Goal: Information Seeking & Learning: Learn about a topic

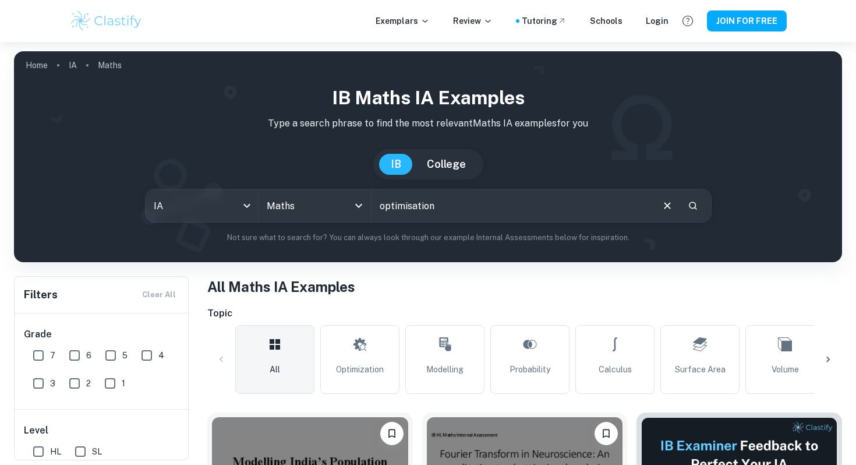
type input "optimisation"
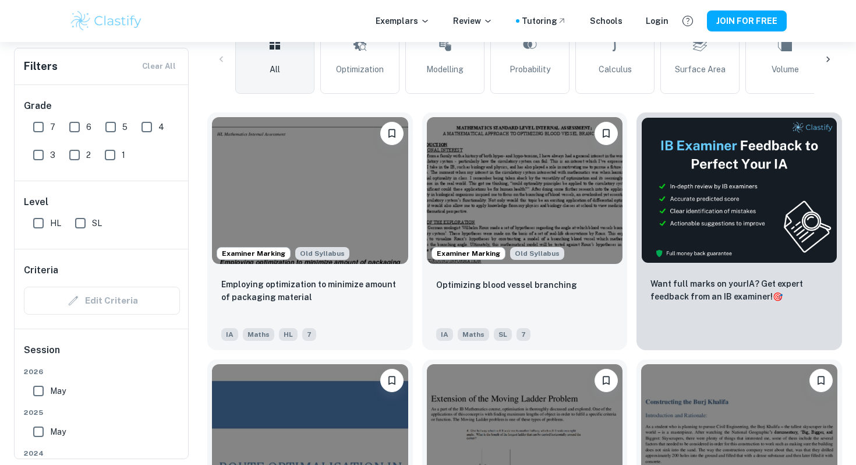
scroll to position [311, 0]
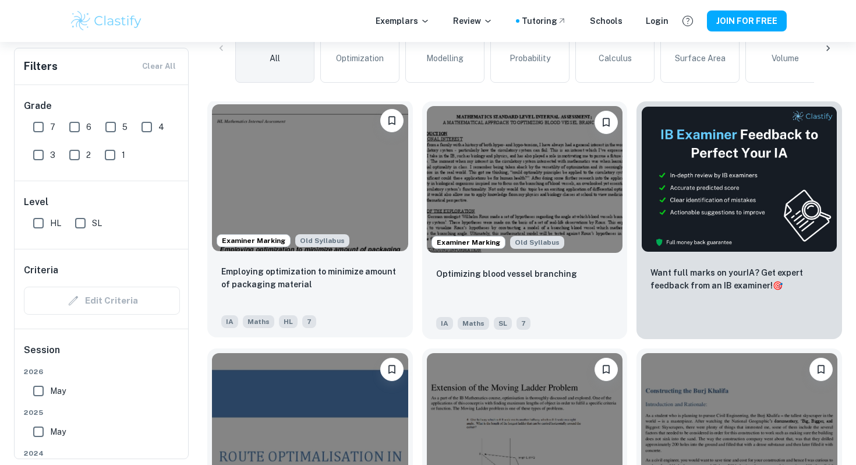
click at [278, 146] on img at bounding box center [310, 177] width 196 height 147
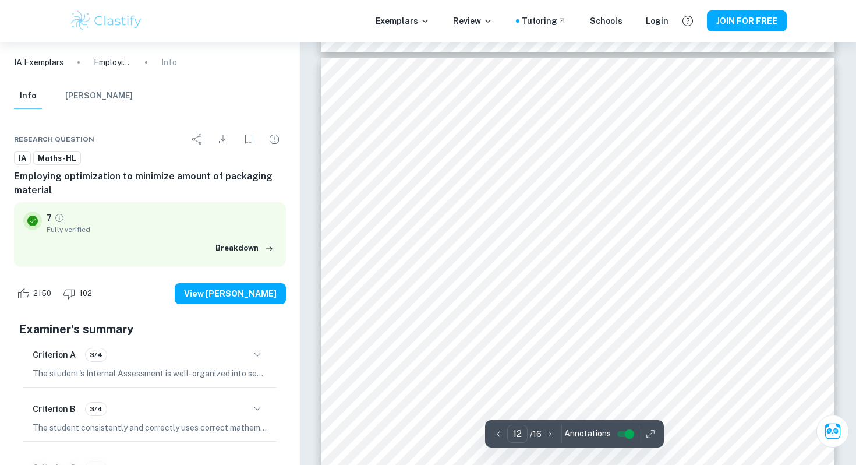
scroll to position [8308, 0]
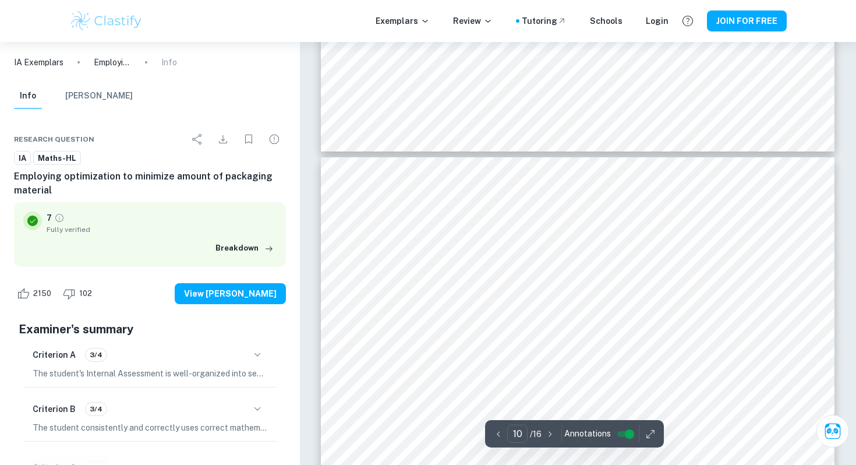
type input "9"
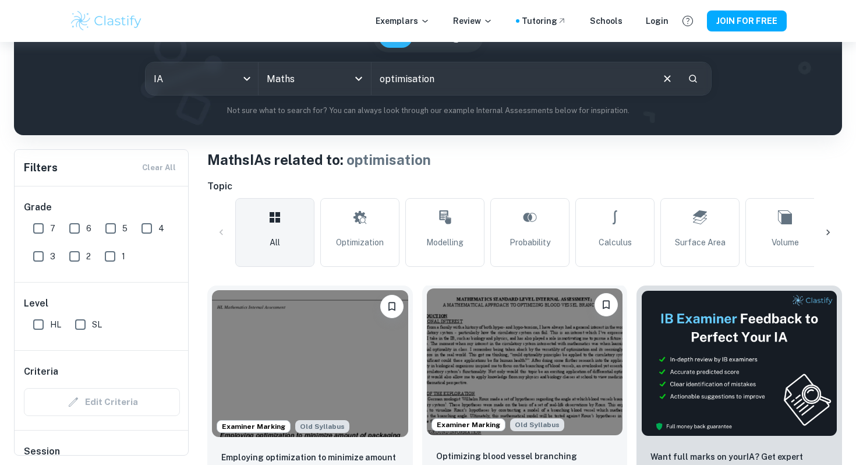
scroll to position [122, 0]
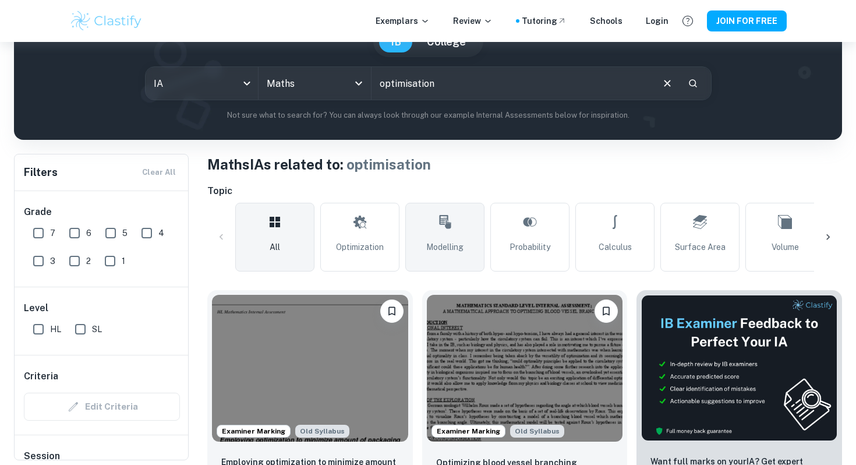
click at [463, 247] on span "Modelling" at bounding box center [444, 247] width 37 height 13
type input "Modelling"
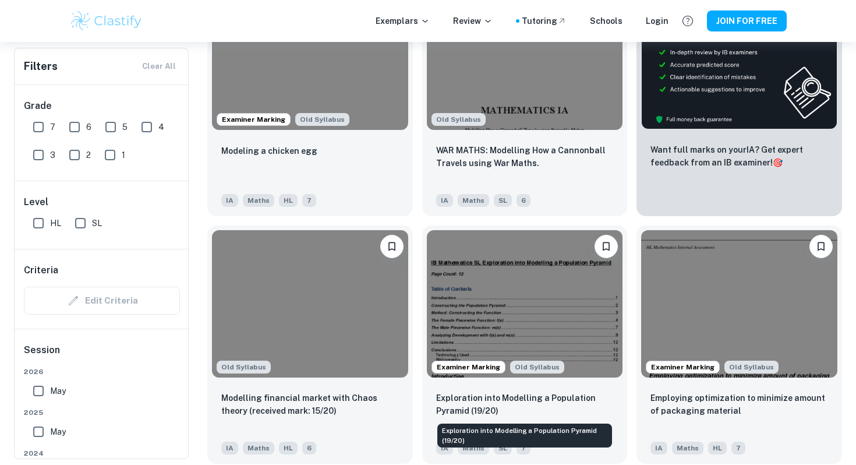
scroll to position [432, 0]
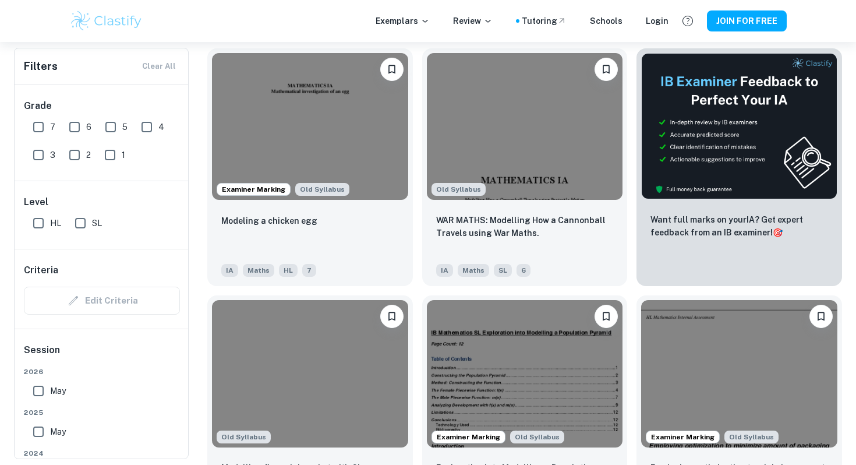
click at [33, 127] on input "7" at bounding box center [38, 126] width 23 height 23
checkbox input "true"
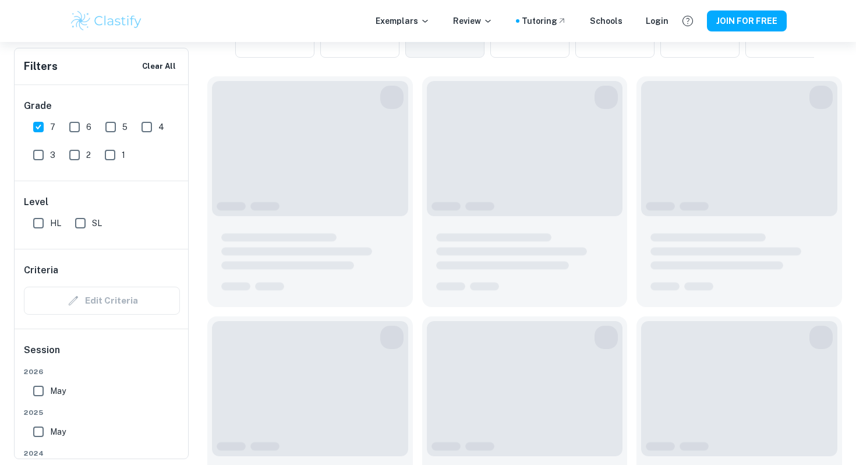
scroll to position [392, 0]
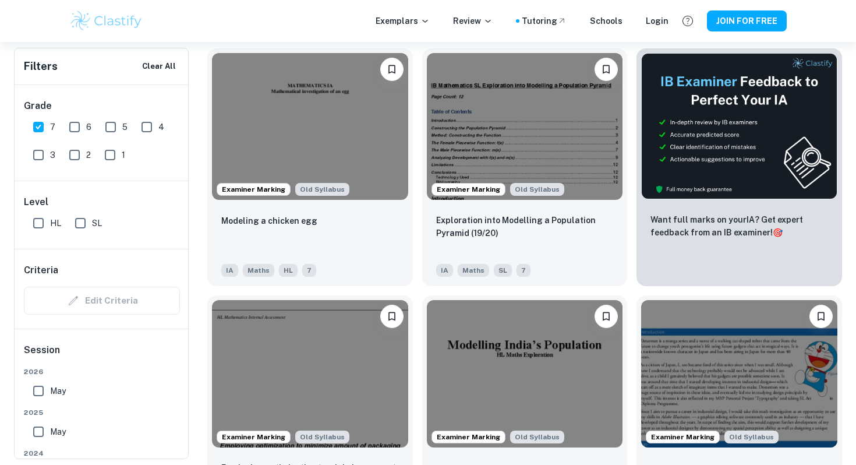
click at [83, 223] on input "SL" at bounding box center [80, 222] width 23 height 23
checkbox input "true"
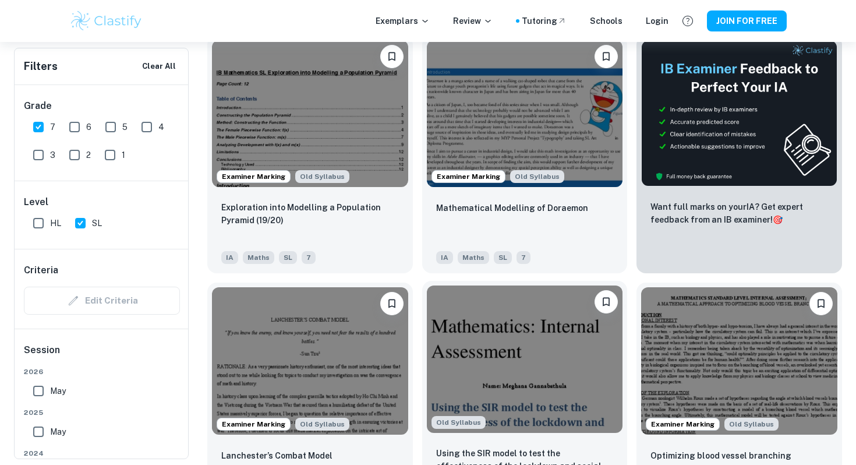
scroll to position [405, 0]
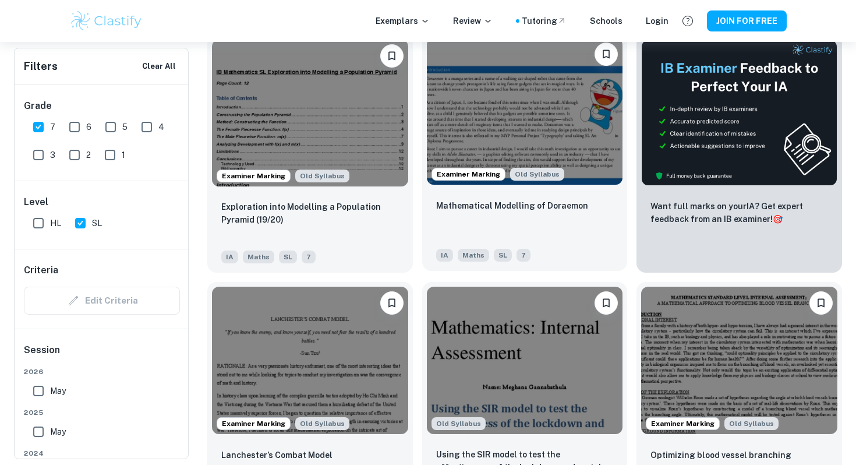
click at [566, 154] on img at bounding box center [525, 111] width 196 height 147
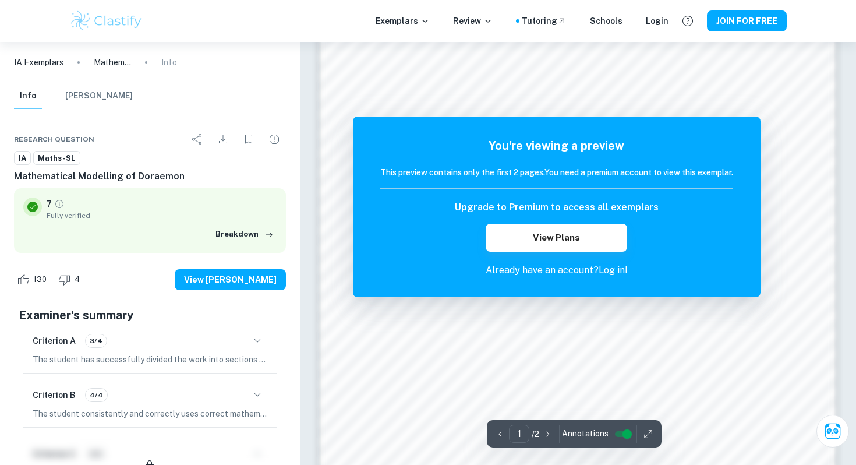
scroll to position [1128, 0]
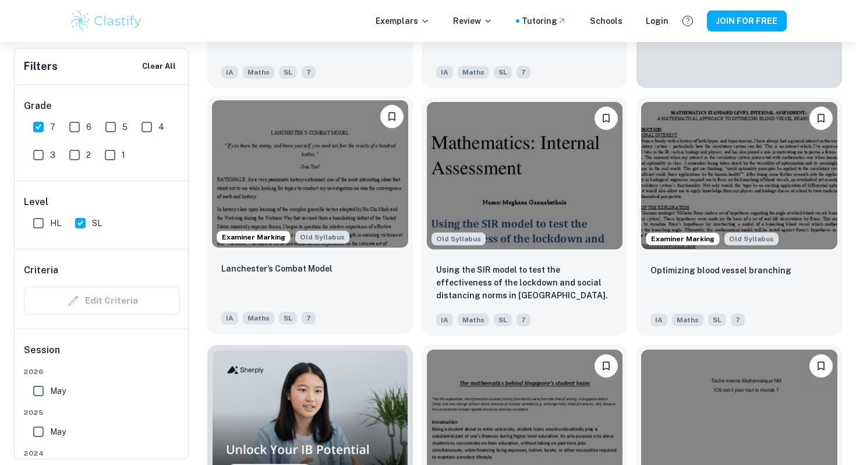
scroll to position [600, 0]
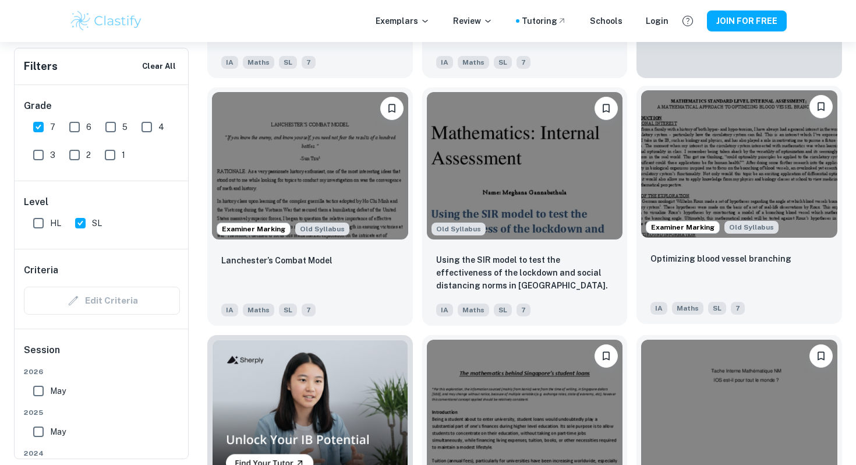
click at [682, 174] on img at bounding box center [739, 163] width 196 height 147
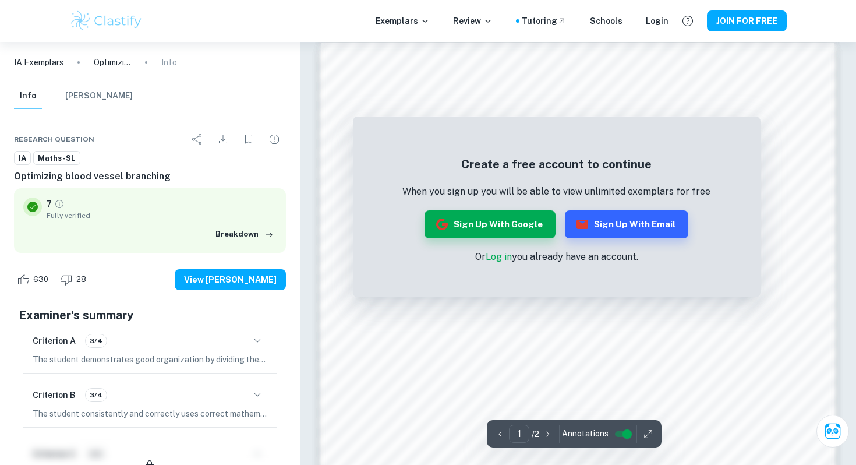
scroll to position [748, 0]
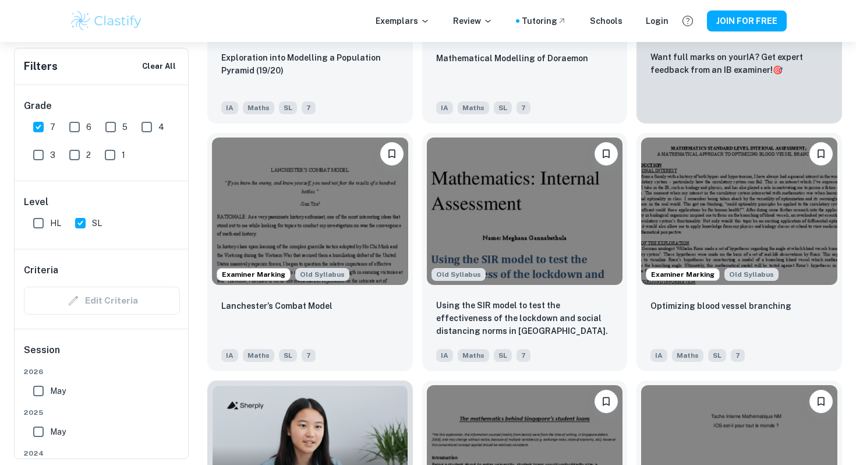
scroll to position [347, 0]
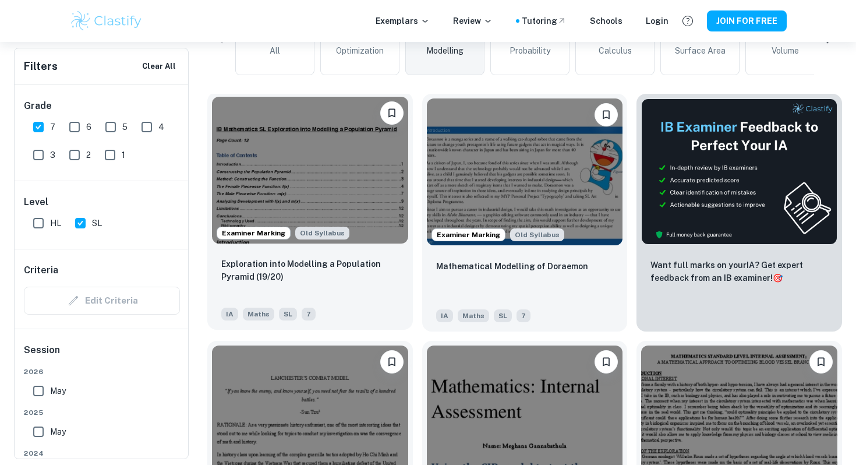
click at [308, 184] on img at bounding box center [310, 170] width 196 height 147
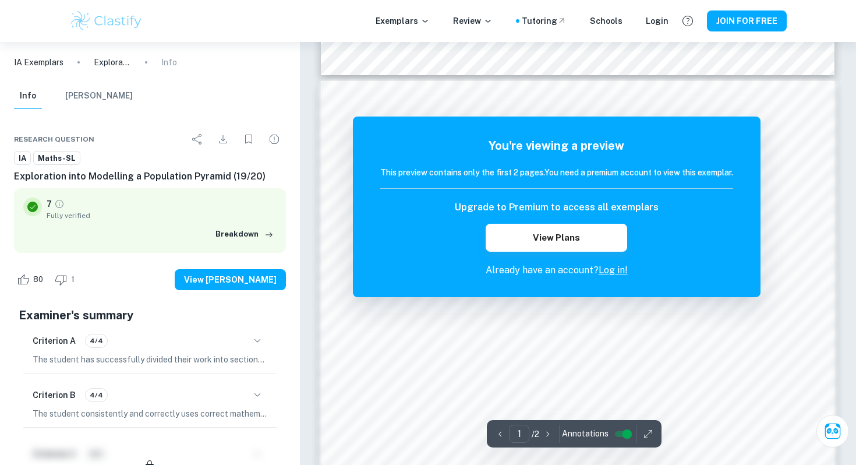
scroll to position [703, 0]
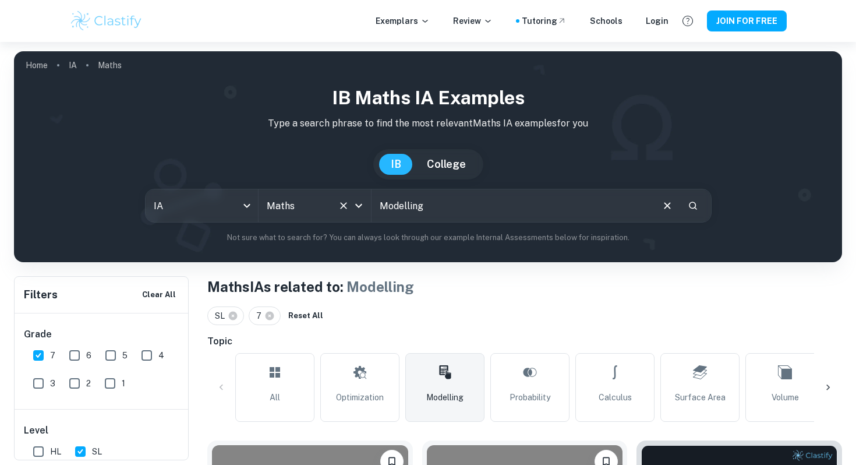
drag, startPoint x: 449, startPoint y: 211, endPoint x: 286, endPoint y: 206, distance: 163.2
click at [286, 206] on div "IA ia All Subjects Maths All Subjects Modelling ​" at bounding box center [428, 206] width 567 height 34
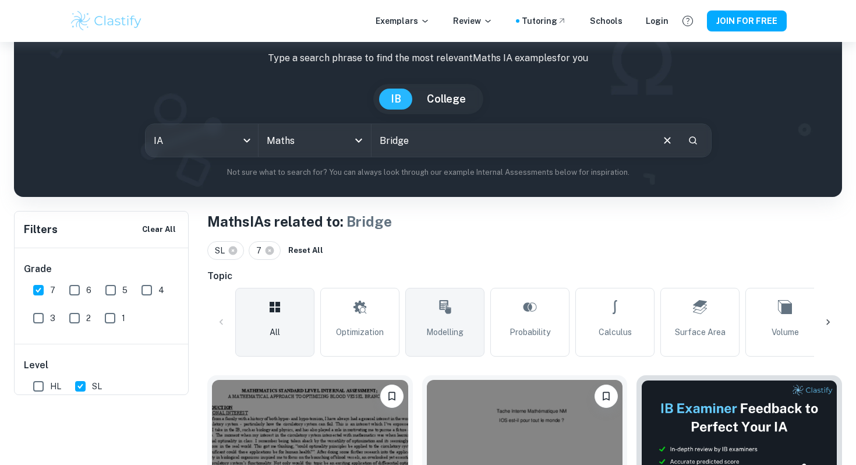
scroll to position [90, 0]
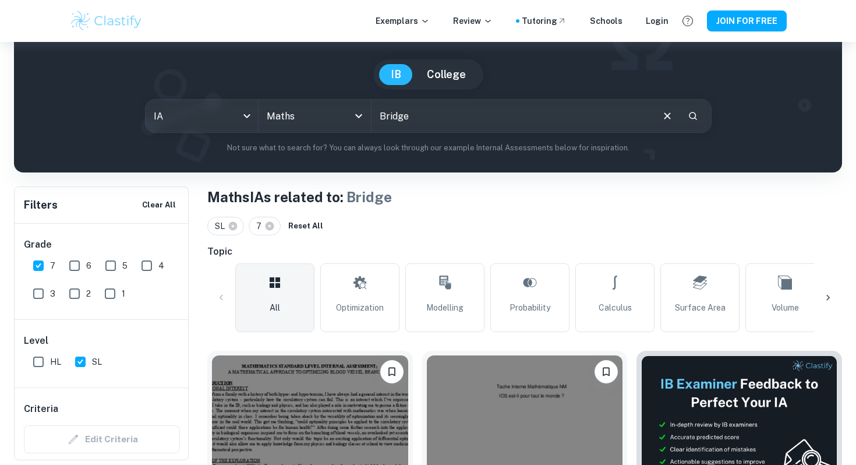
click at [695, 117] on icon "Search" at bounding box center [693, 116] width 8 height 8
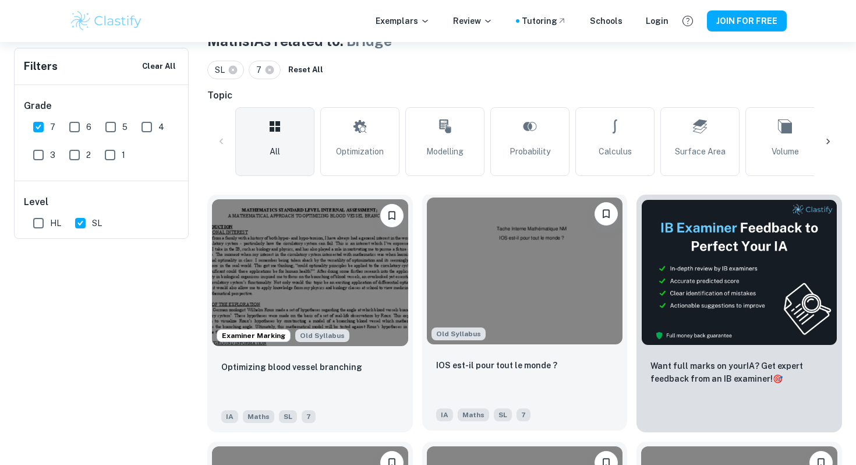
scroll to position [0, 0]
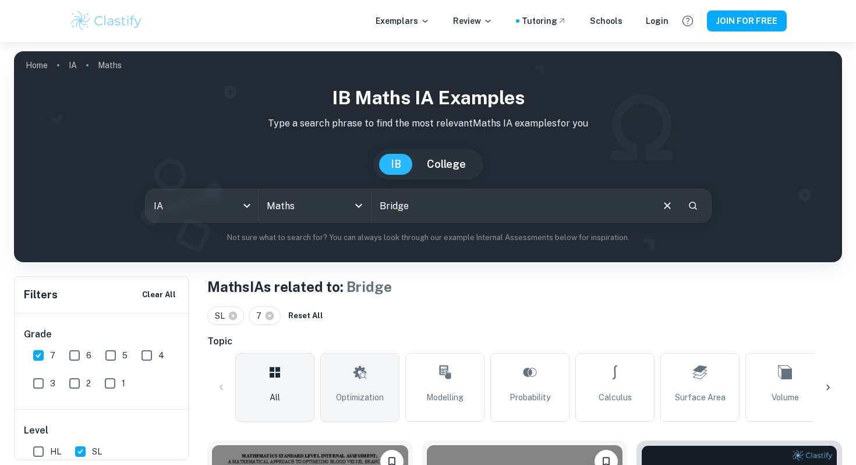
click at [371, 361] on link "Optimization" at bounding box center [359, 387] width 79 height 69
type input "Optimization"
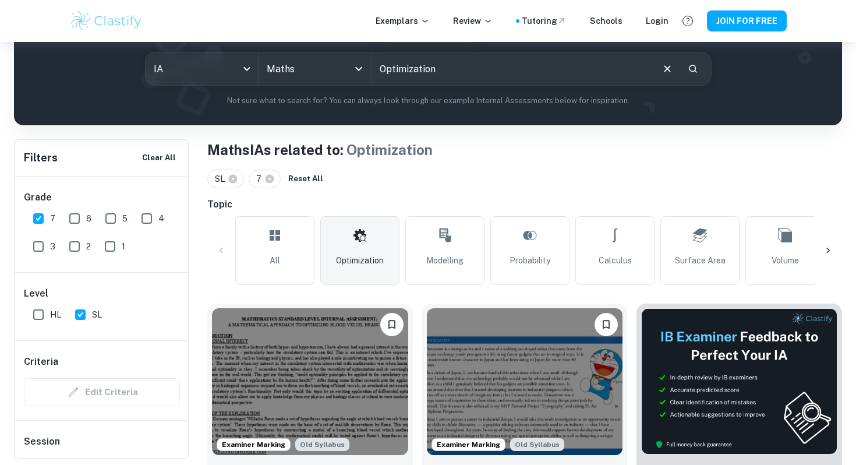
scroll to position [133, 0]
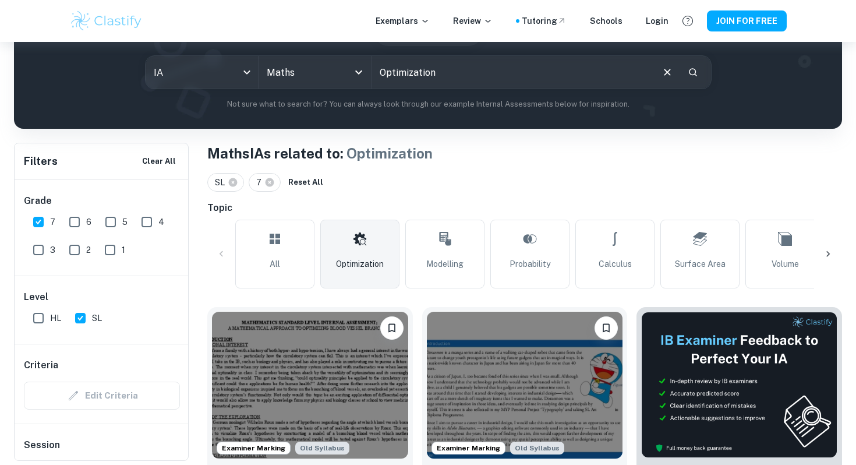
click at [40, 224] on input "7" at bounding box center [38, 221] width 23 height 23
checkbox input "false"
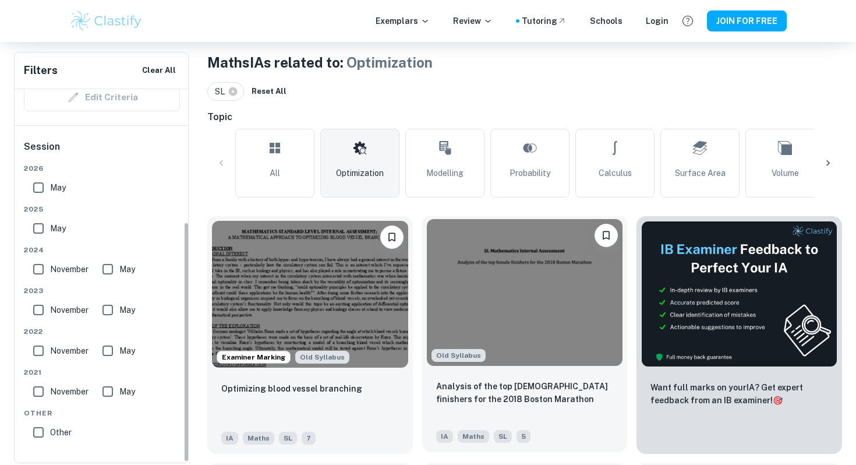
scroll to position [0, 0]
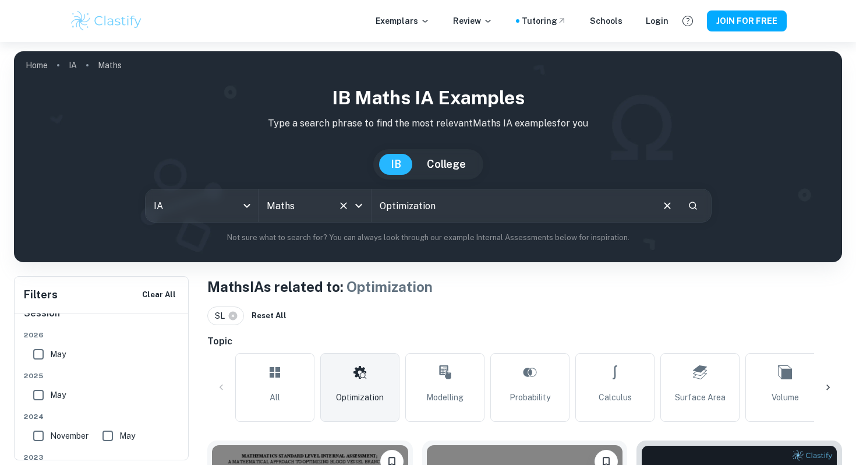
drag, startPoint x: 460, startPoint y: 211, endPoint x: 335, endPoint y: 211, distance: 124.6
click at [335, 211] on div "IA ia All Subjects Maths All Subjects Optimization ​" at bounding box center [428, 206] width 567 height 34
type input "Bridge"
click at [700, 210] on button "Search" at bounding box center [693, 206] width 20 height 20
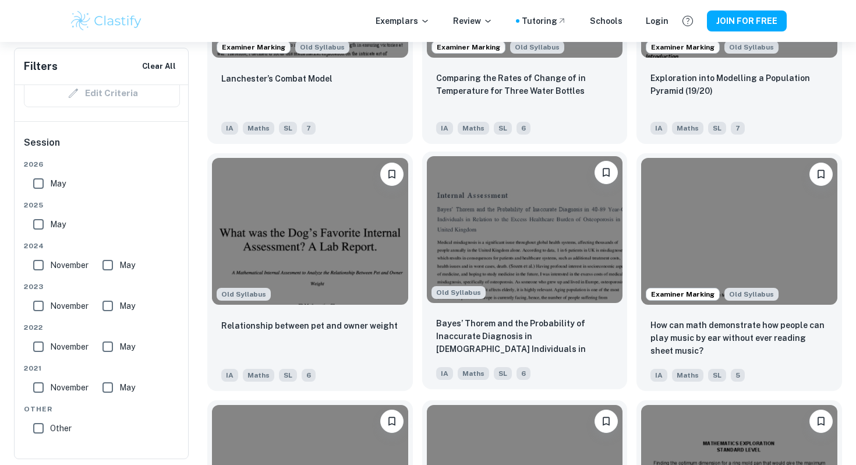
scroll to position [1292, 0]
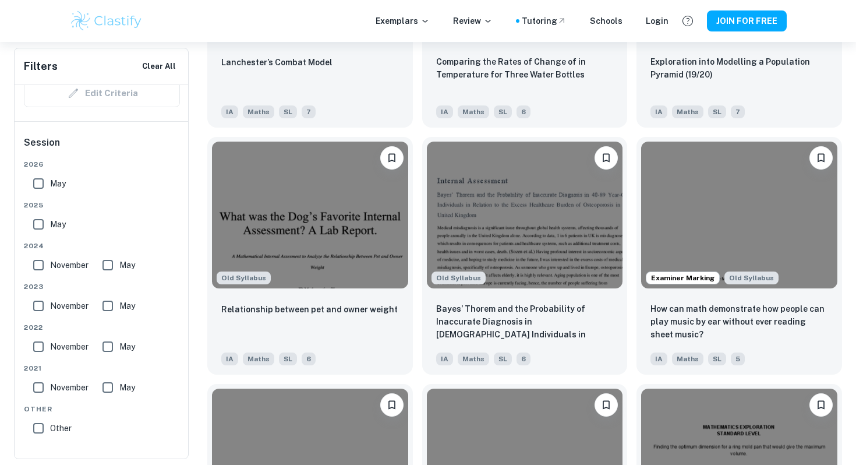
click at [635, 321] on div "Examiner Marking Old Syllabus How can math demonstrate how people can play musi…" at bounding box center [734, 251] width 215 height 247
click at [631, 319] on div "Examiner Marking Old Syllabus How can math demonstrate how people can play musi…" at bounding box center [734, 251] width 215 height 247
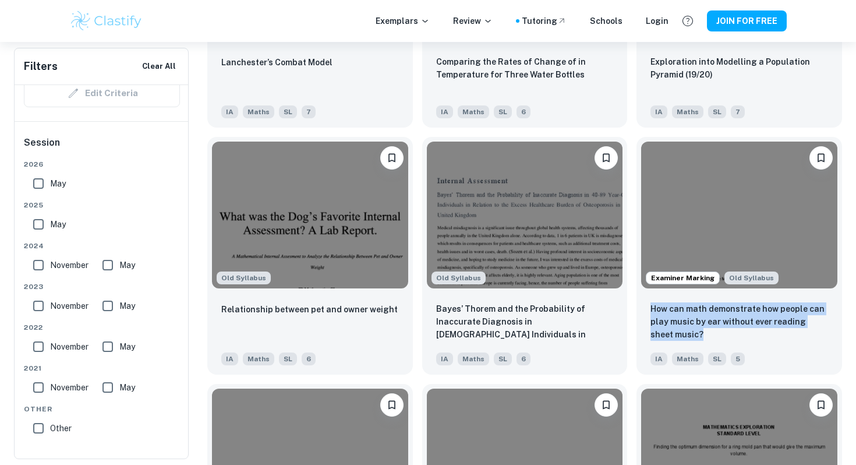
click at [631, 319] on div "Examiner Marking Old Syllabus How can math demonstrate how people can play musi…" at bounding box center [734, 251] width 215 height 247
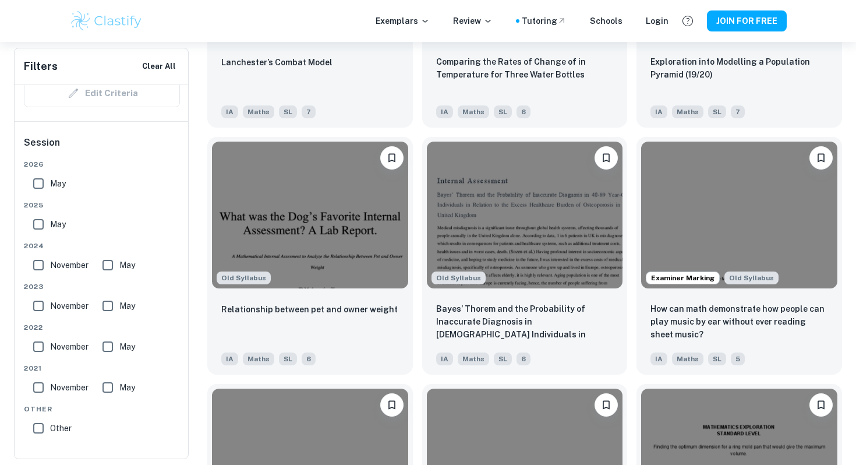
click at [631, 319] on div "Examiner Marking Old Syllabus How can math demonstrate how people can play musi…" at bounding box center [734, 251] width 215 height 247
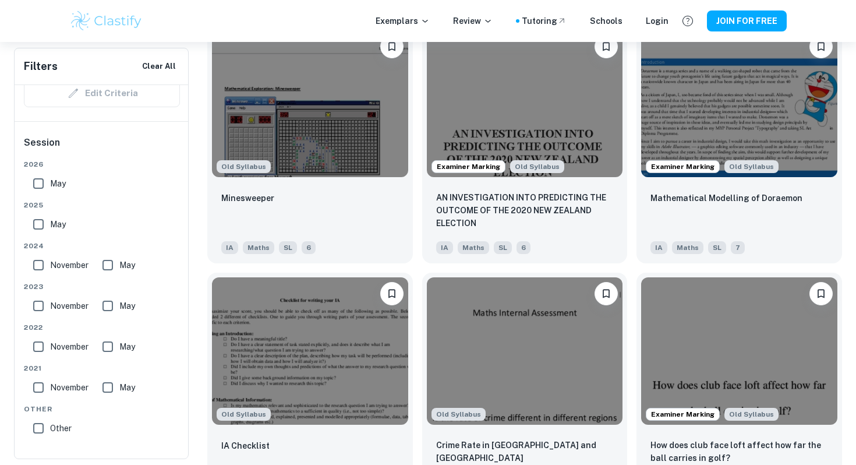
scroll to position [2386, 0]
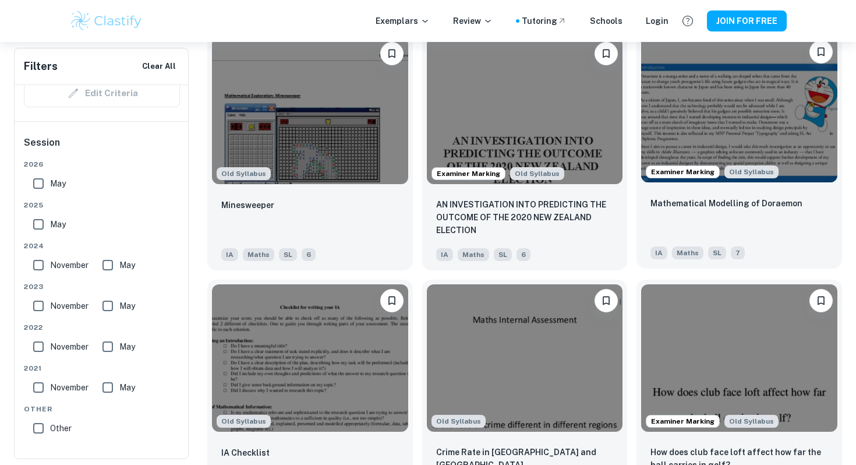
click at [732, 114] on img at bounding box center [739, 109] width 196 height 147
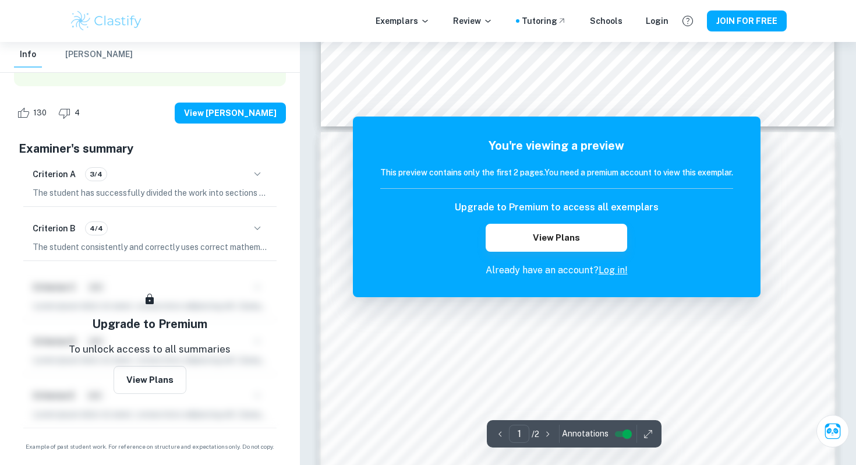
scroll to position [693, 0]
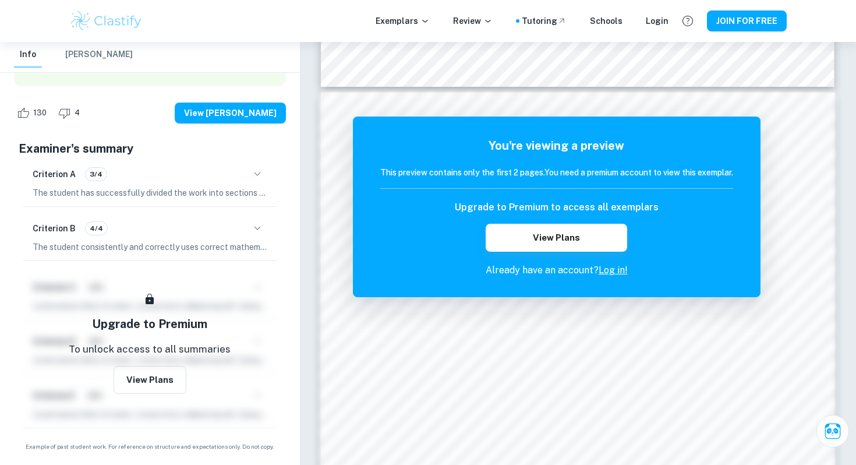
click at [260, 231] on icon "button" at bounding box center [257, 228] width 14 height 14
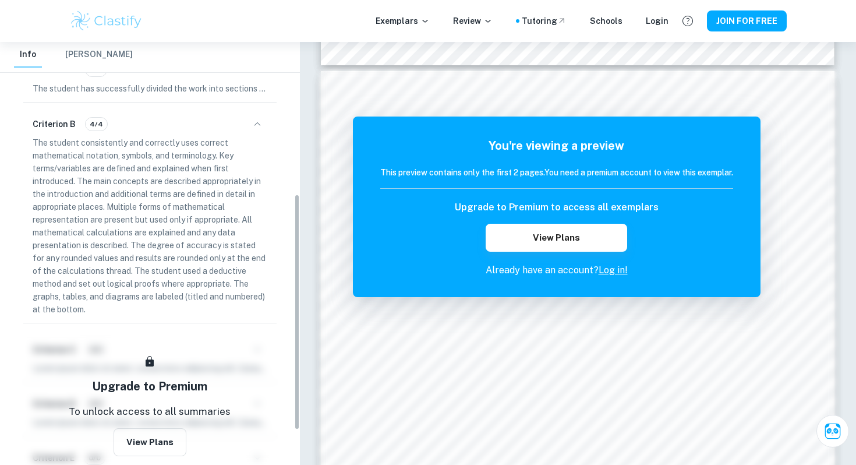
scroll to position [270, 0]
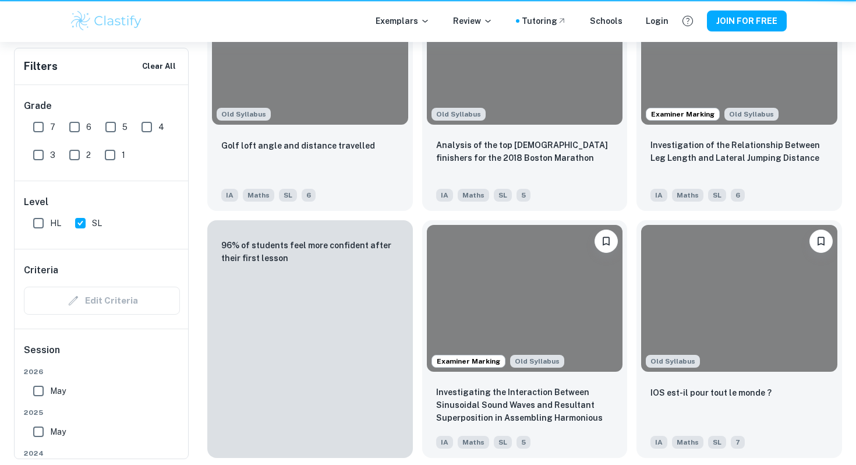
scroll to position [2386, 0]
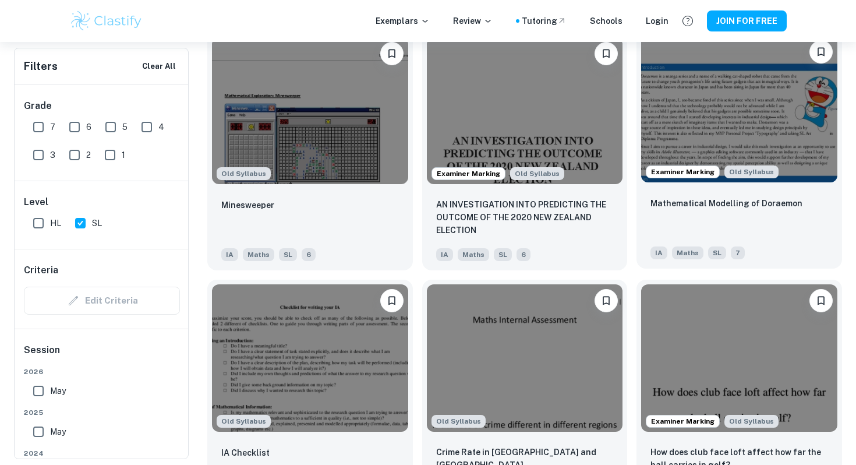
click at [723, 146] on img at bounding box center [739, 109] width 196 height 147
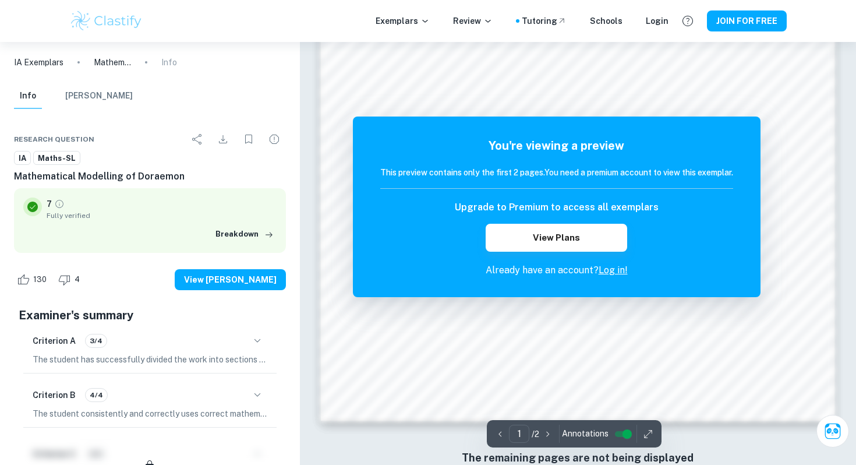
scroll to position [1128, 0]
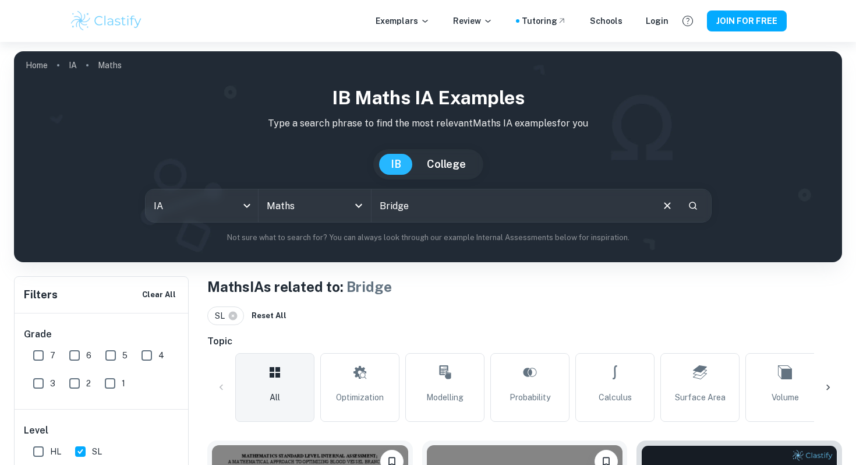
scroll to position [71, 0]
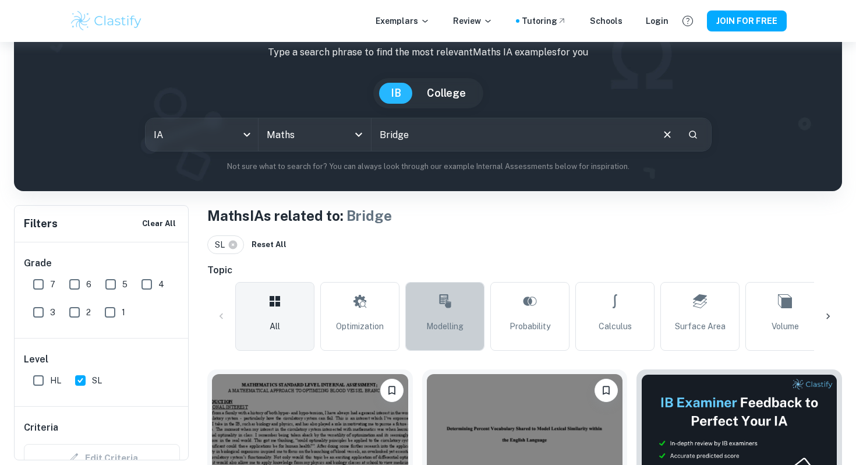
click at [435, 337] on link "Modelling" at bounding box center [444, 316] width 79 height 69
type input "Modelling"
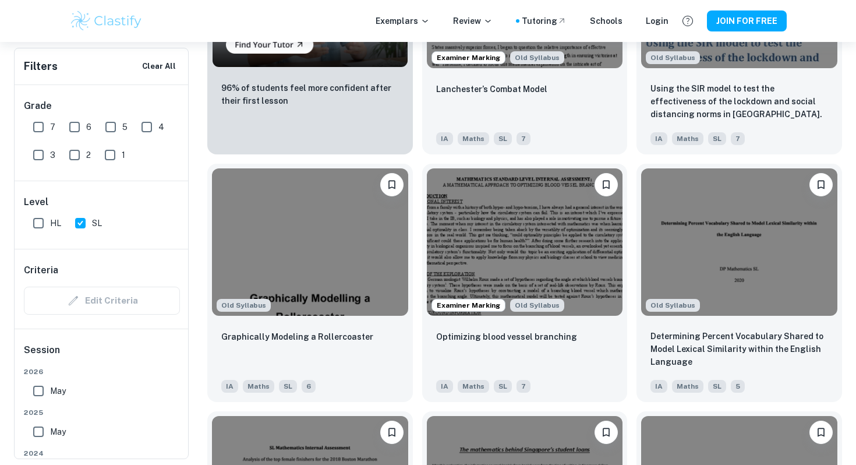
scroll to position [1020, 0]
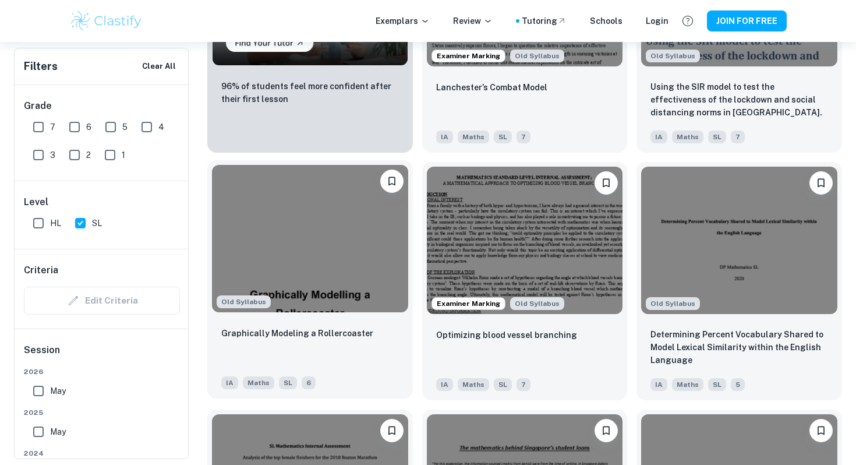
click at [302, 263] on img at bounding box center [310, 238] width 196 height 147
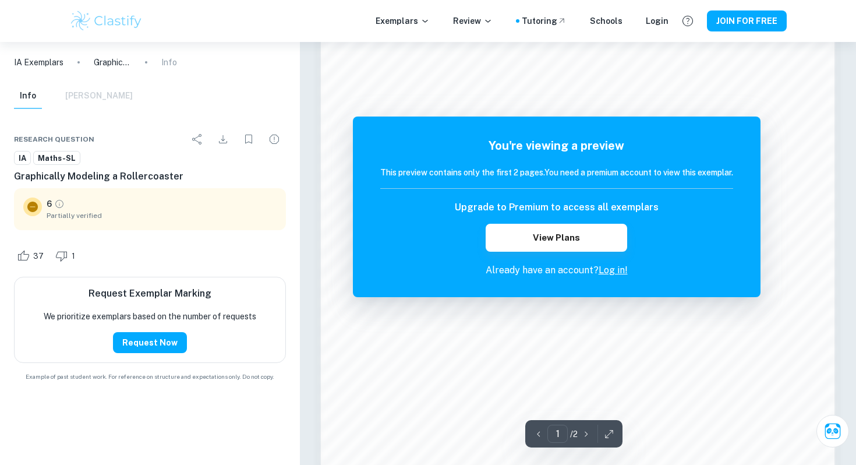
scroll to position [1128, 0]
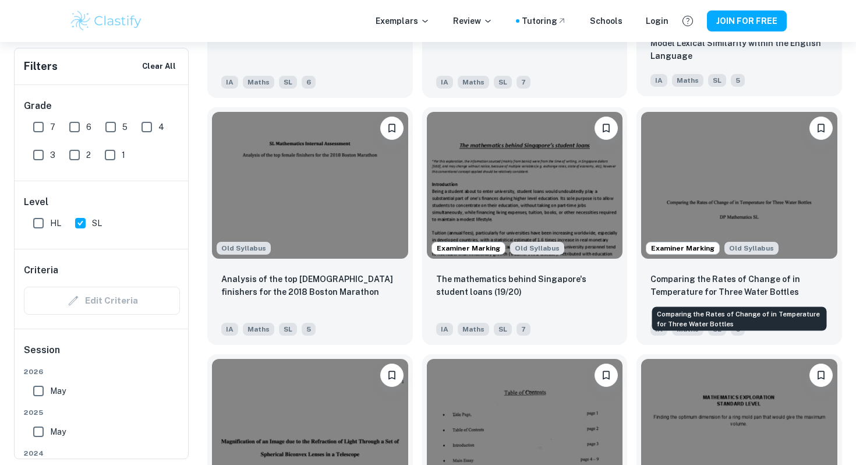
scroll to position [1324, 0]
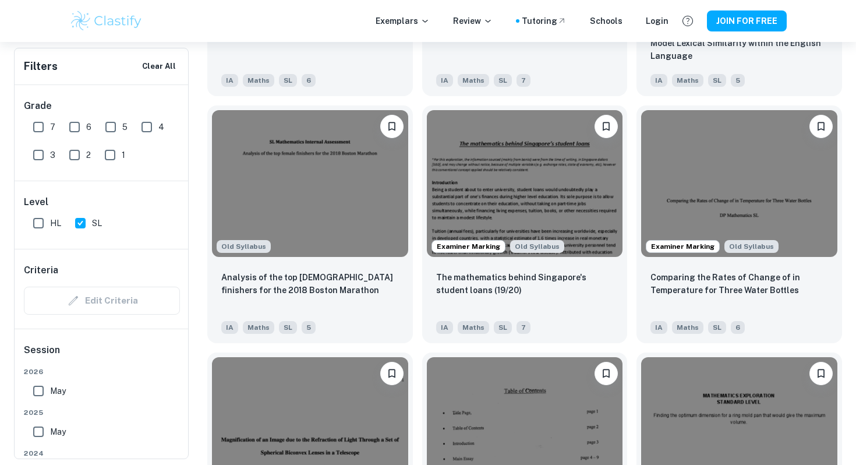
click at [768, 345] on div "Old Syllabus Finding the optimum dimension for a ring mold pan that would give …" at bounding box center [734, 466] width 215 height 247
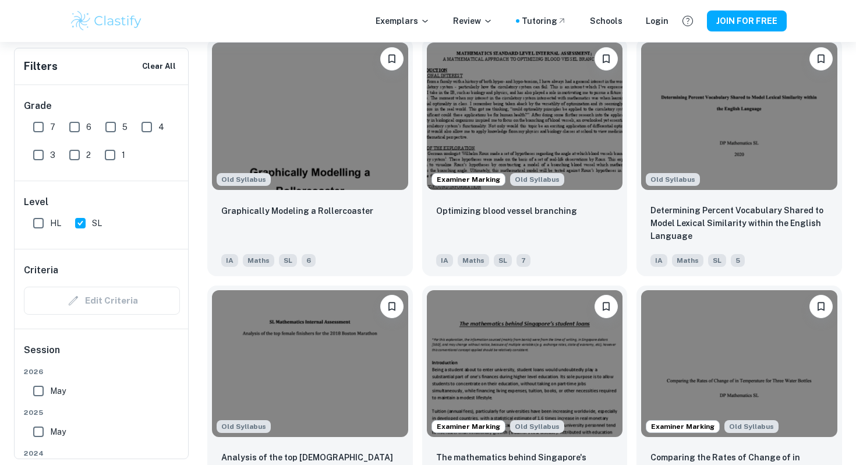
scroll to position [1121, 0]
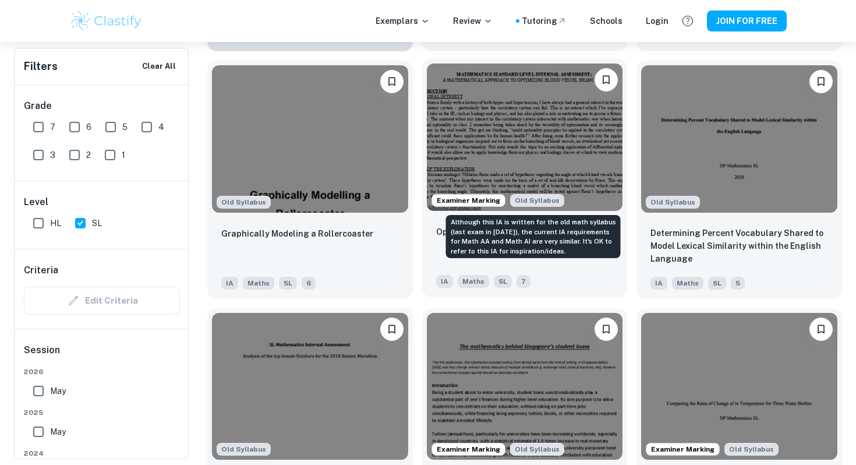
click at [497, 156] on img at bounding box center [525, 136] width 196 height 147
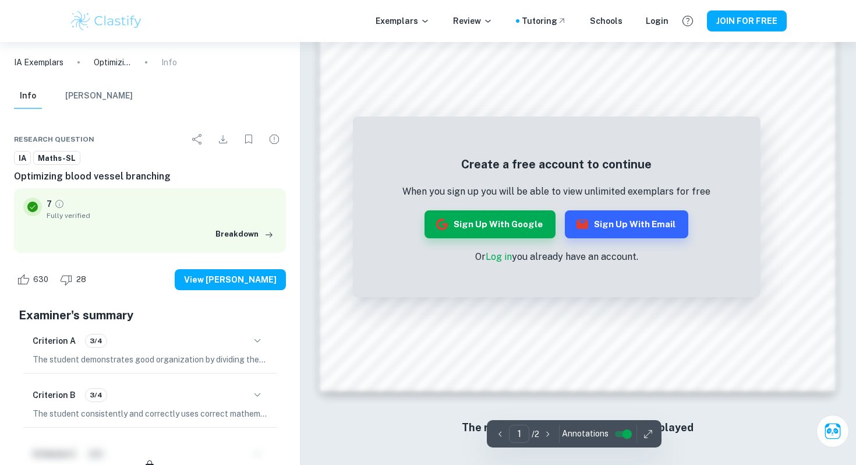
scroll to position [1128, 0]
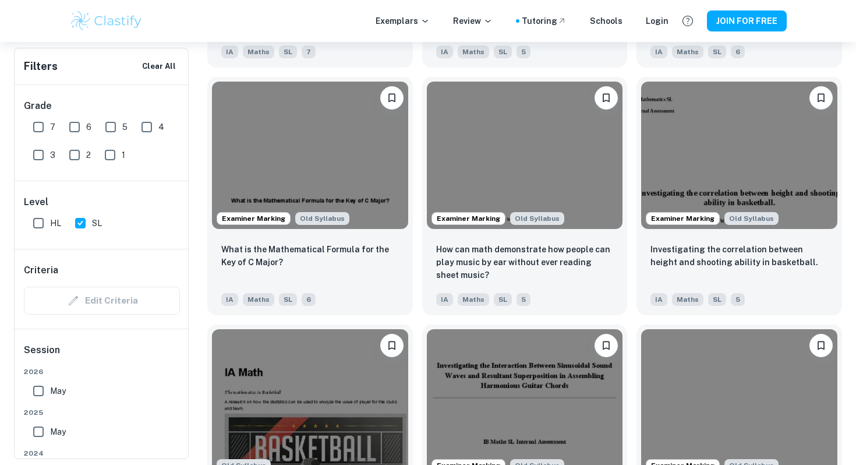
scroll to position [2589, 0]
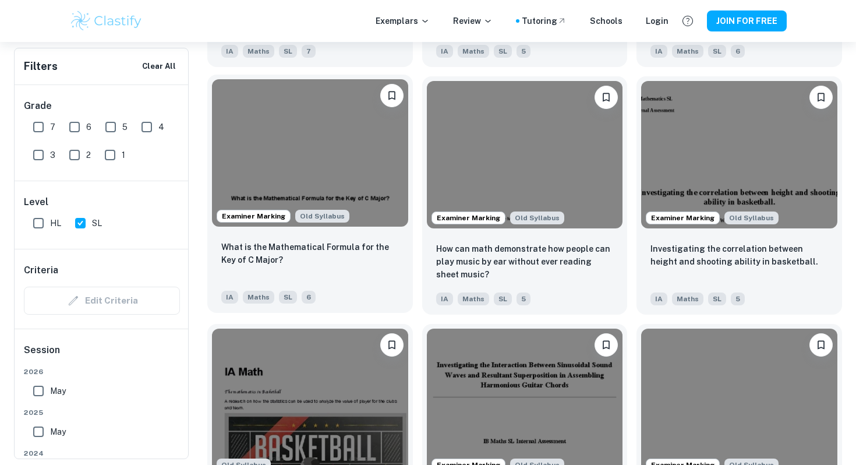
click at [306, 150] on img at bounding box center [310, 152] width 196 height 147
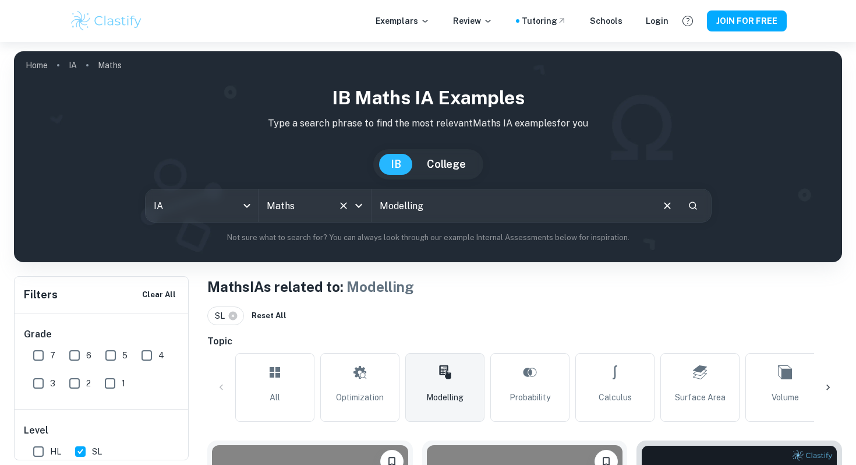
drag, startPoint x: 469, startPoint y: 209, endPoint x: 310, endPoint y: 199, distance: 159.3
click at [312, 199] on div "IA ia All Subjects Maths All Subjects Modelling ​" at bounding box center [428, 206] width 567 height 34
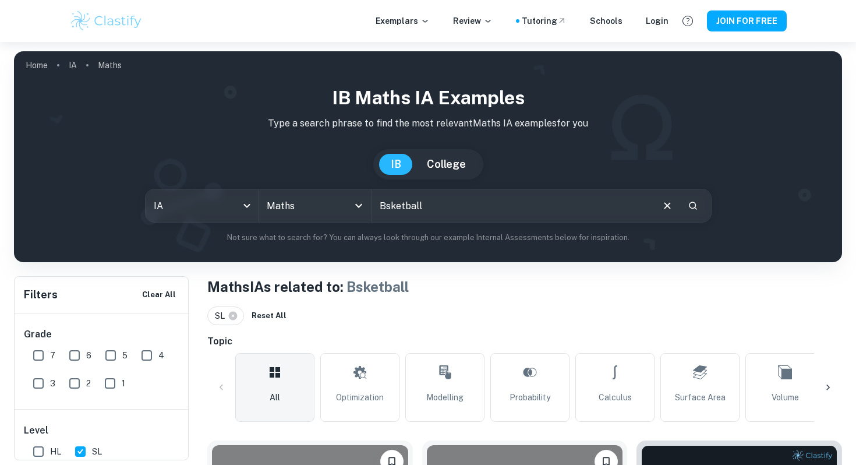
click at [386, 209] on input "Bsketball" at bounding box center [512, 205] width 280 height 33
type input "Basketball"
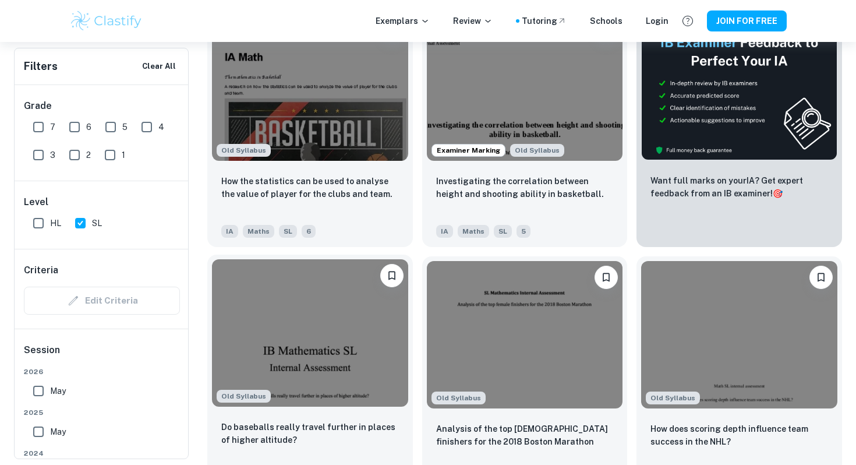
scroll to position [437, 0]
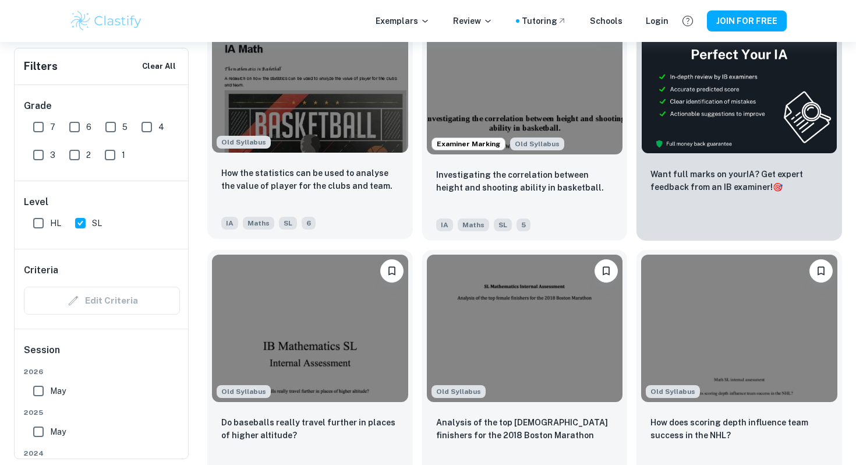
click at [334, 113] on img at bounding box center [310, 79] width 196 height 147
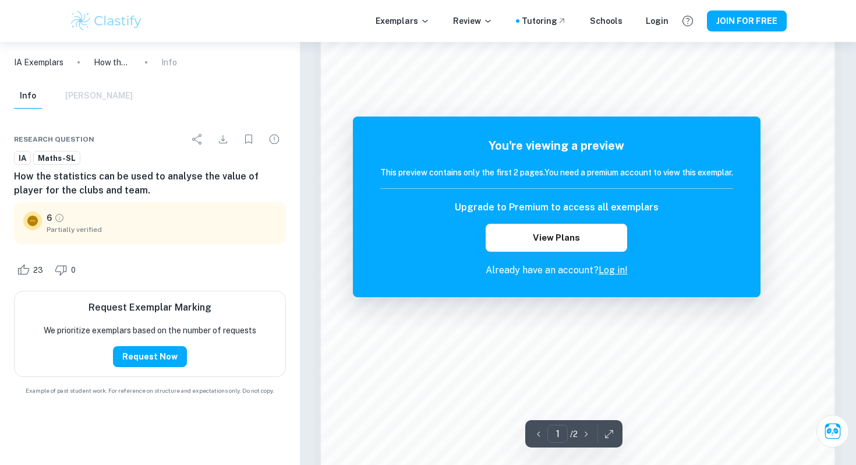
scroll to position [1128, 0]
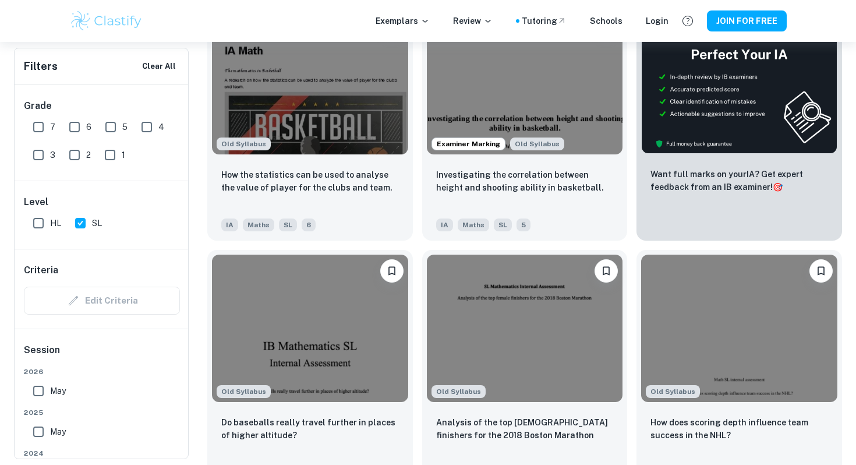
scroll to position [1, 0]
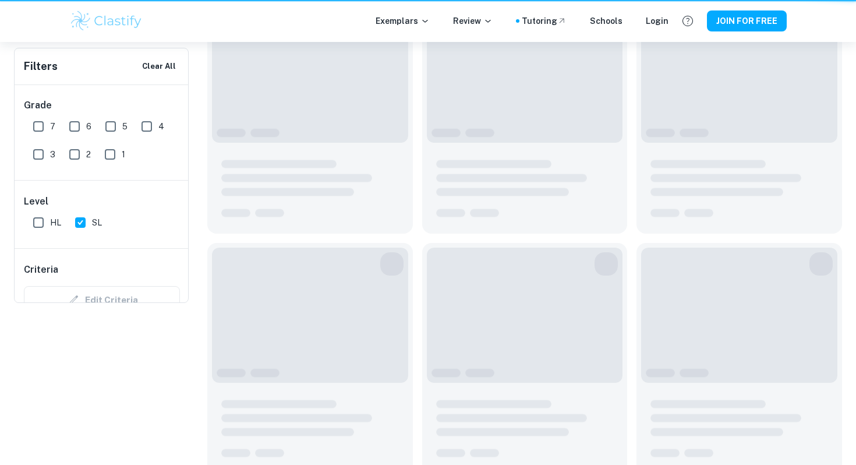
type input "Bridge"
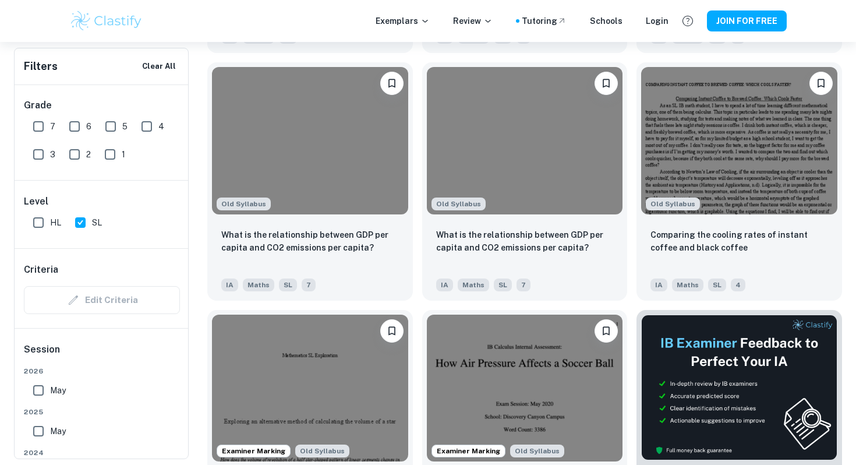
scroll to position [4169, 0]
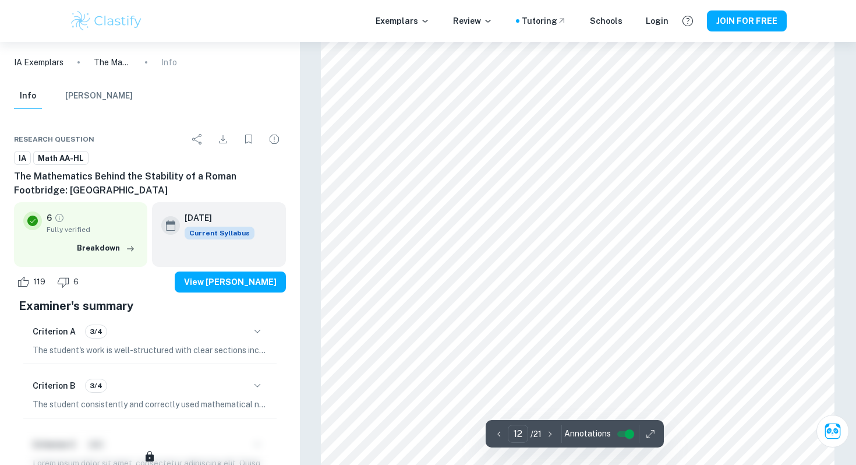
scroll to position [8264, 0]
type input "13"
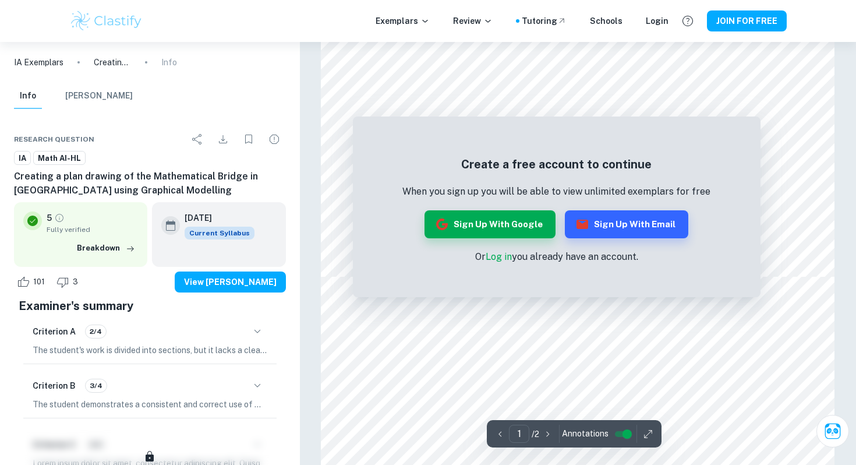
scroll to position [935, 0]
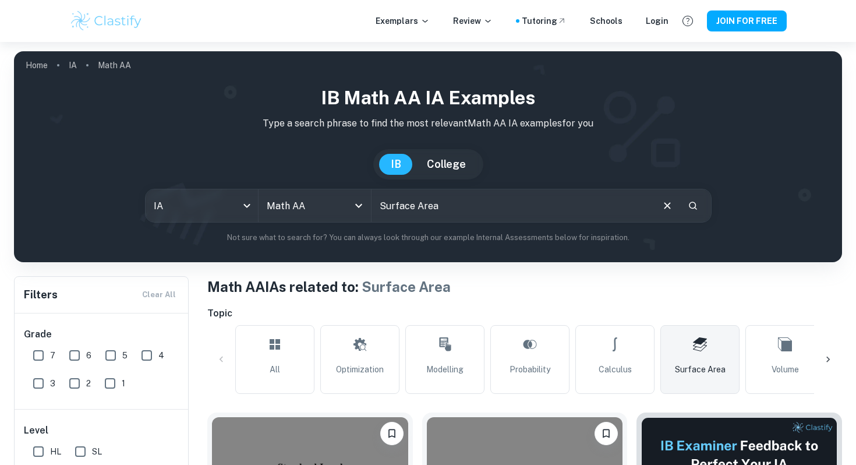
scroll to position [271, 0]
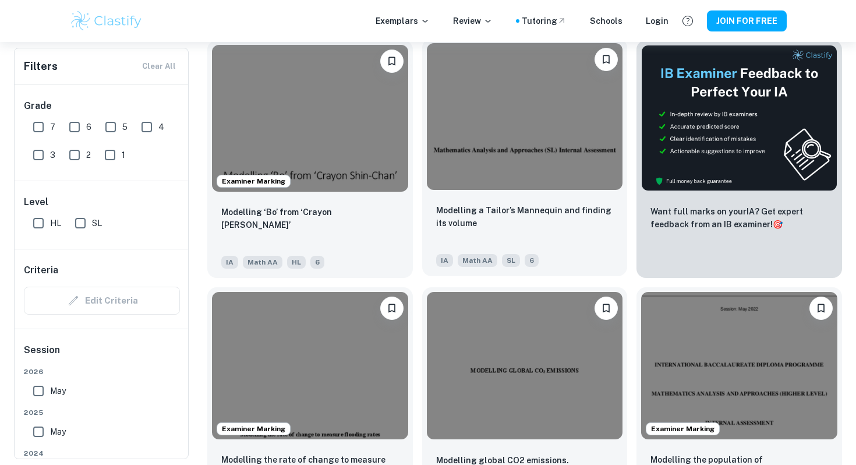
scroll to position [370, 0]
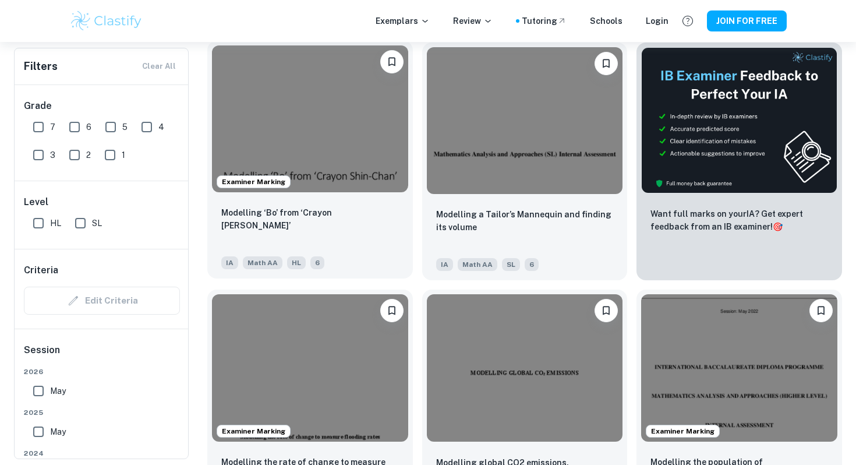
click at [317, 119] on img at bounding box center [310, 118] width 196 height 147
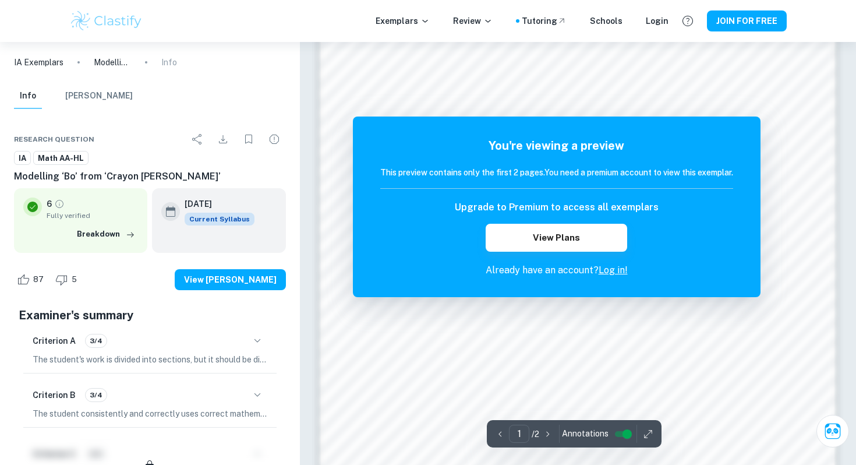
scroll to position [1128, 0]
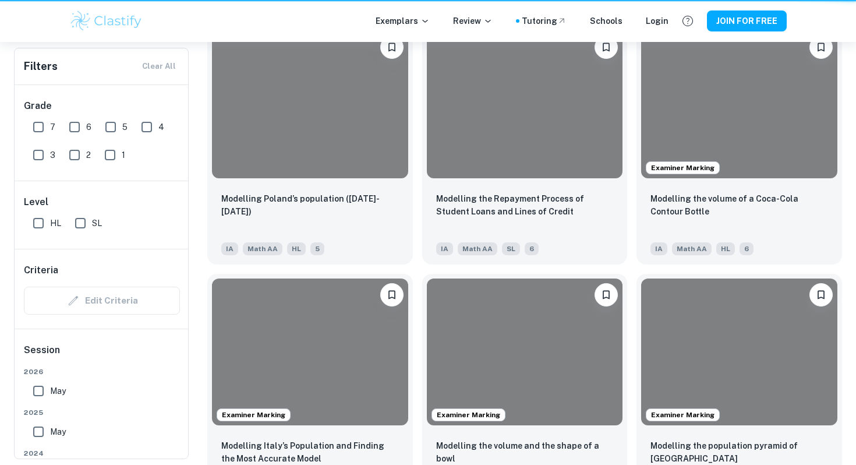
scroll to position [370, 0]
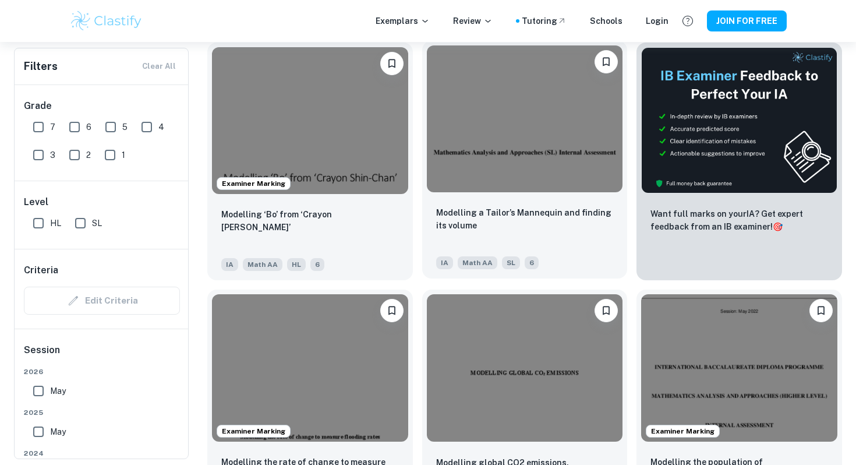
click at [513, 150] on img at bounding box center [525, 118] width 196 height 147
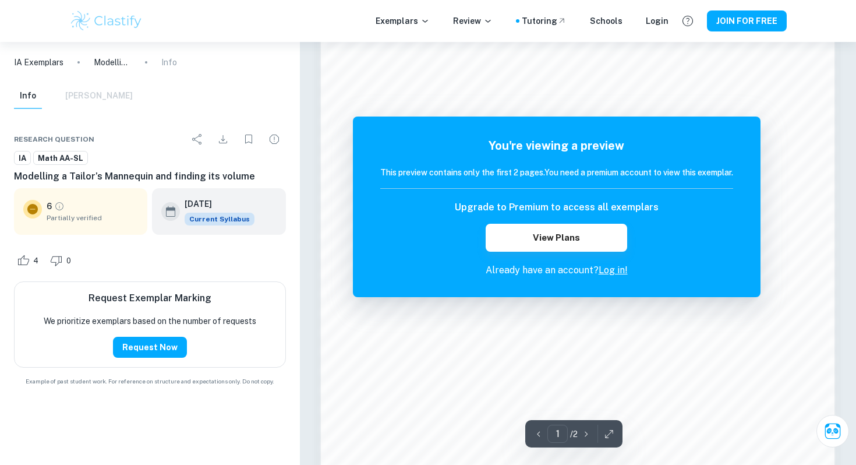
scroll to position [1128, 0]
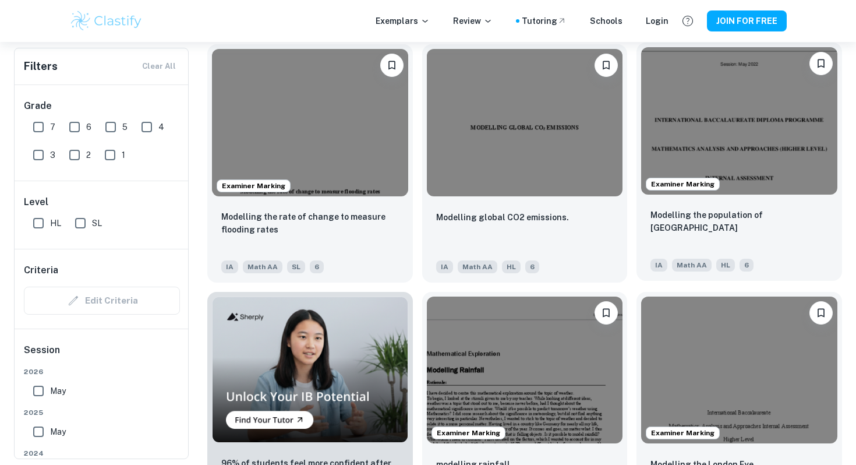
scroll to position [606, 0]
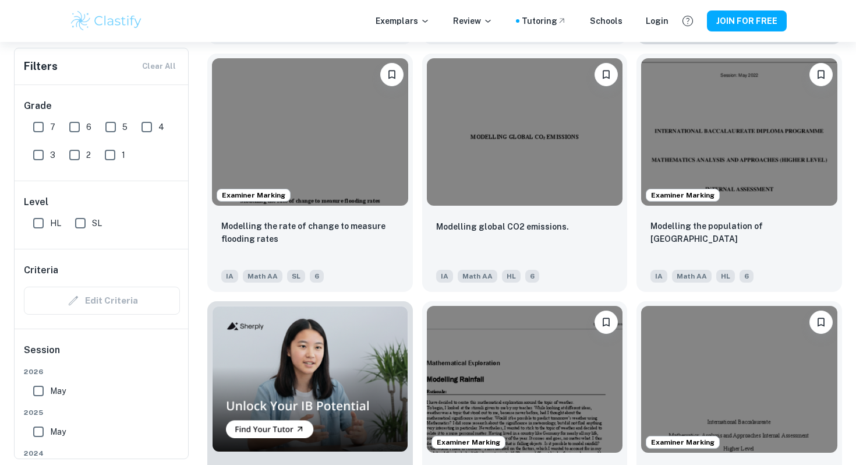
click at [630, 303] on div "Examiner Marking Modelling the London Eye IA Math AA HL 5" at bounding box center [734, 415] width 215 height 247
click at [263, 49] on div "Examiner Marking Modelling the rate of change to measure flooding rates IA Math…" at bounding box center [305, 167] width 215 height 247
click at [416, 217] on div "Modelling global CO2 emissions. IA Math AA HL 6" at bounding box center [520, 167] width 215 height 247
click at [419, 228] on div "Modelling global CO2 emissions. IA Math AA HL 6" at bounding box center [520, 167] width 215 height 247
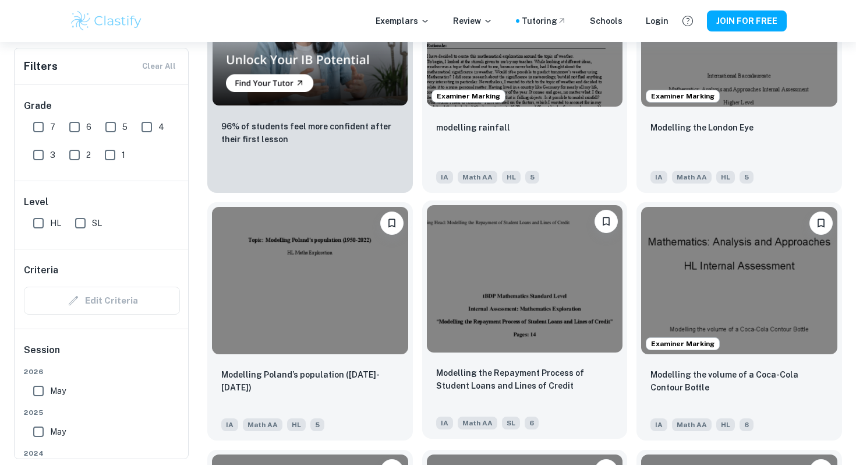
scroll to position [954, 0]
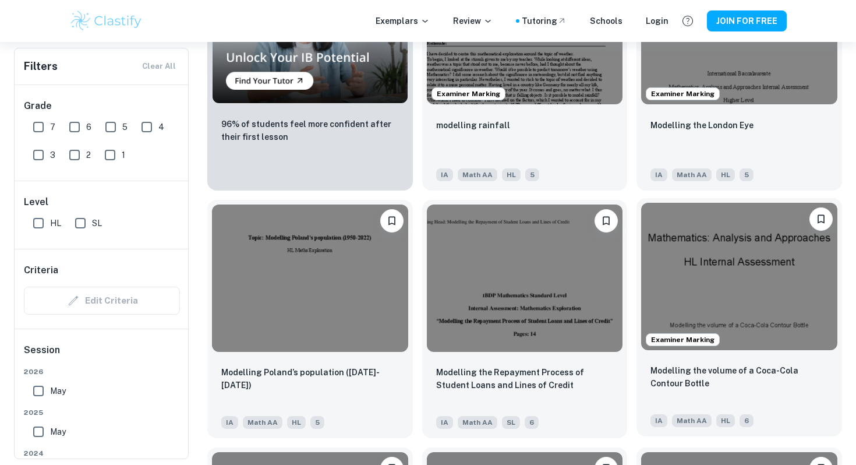
click at [773, 326] on img at bounding box center [739, 276] width 196 height 147
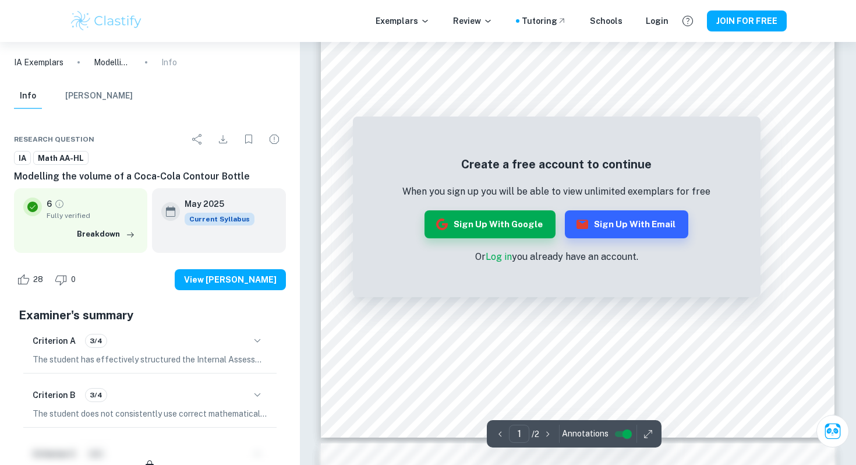
scroll to position [390, 0]
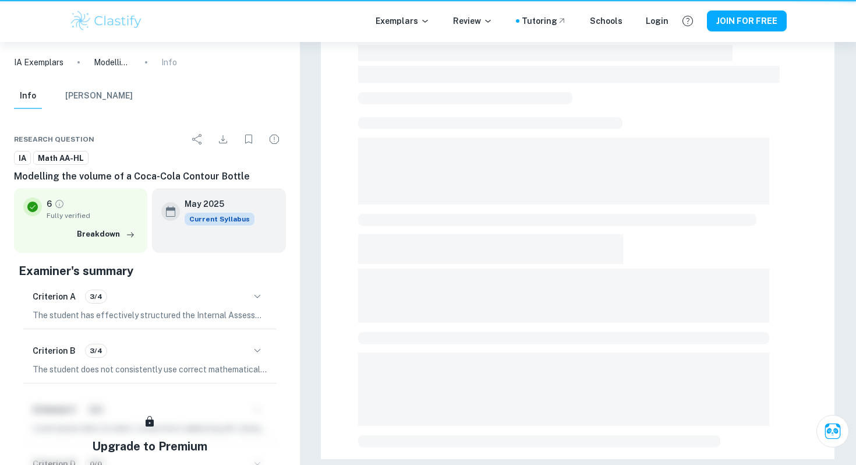
scroll to position [316, 0]
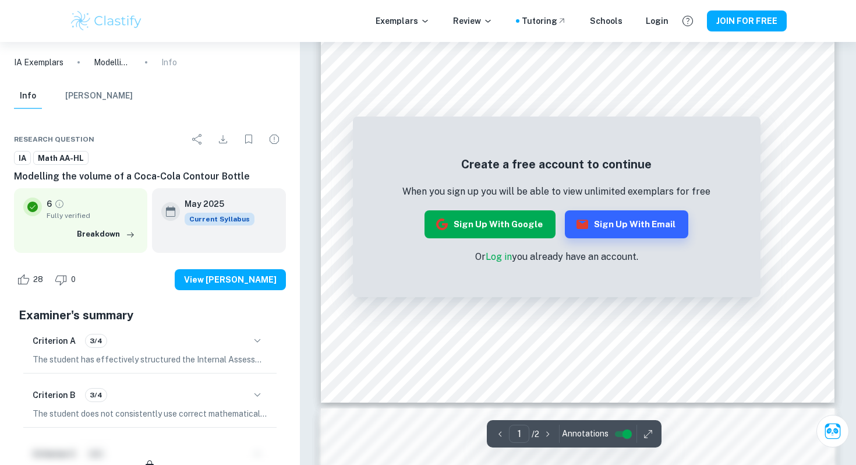
click at [481, 217] on button "Sign up with Google" at bounding box center [490, 224] width 131 height 28
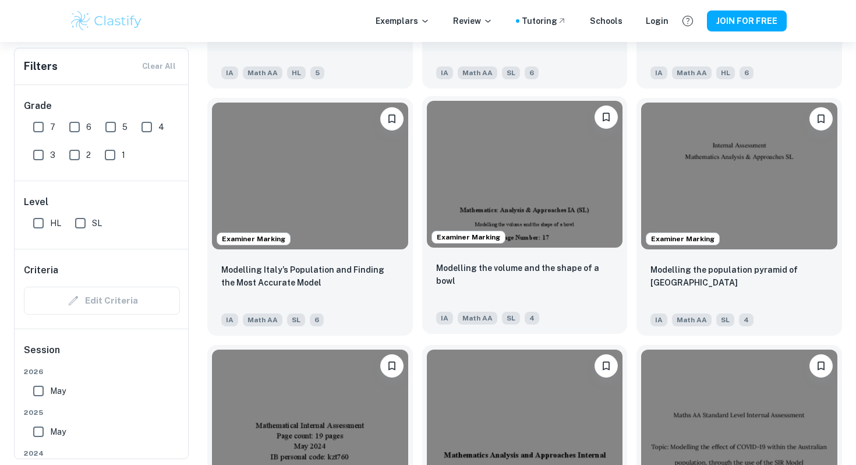
scroll to position [1309, 0]
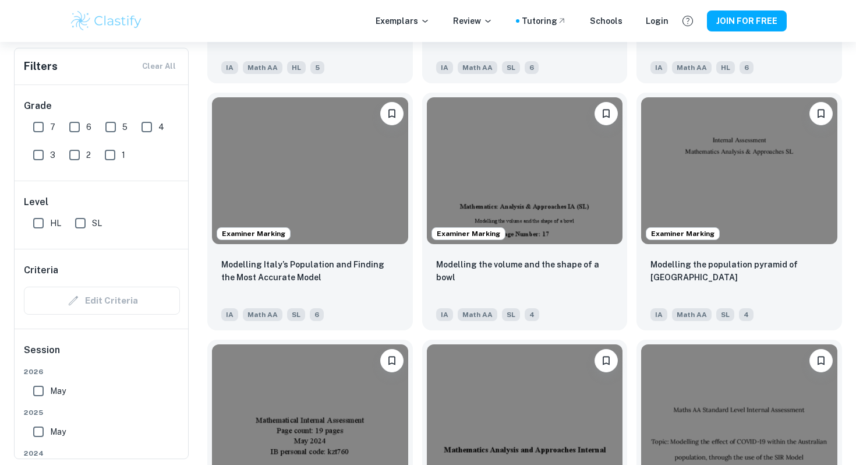
click at [631, 337] on div "Modelling the effect of COVID-19 within the Australian population, through the …" at bounding box center [734, 453] width 215 height 247
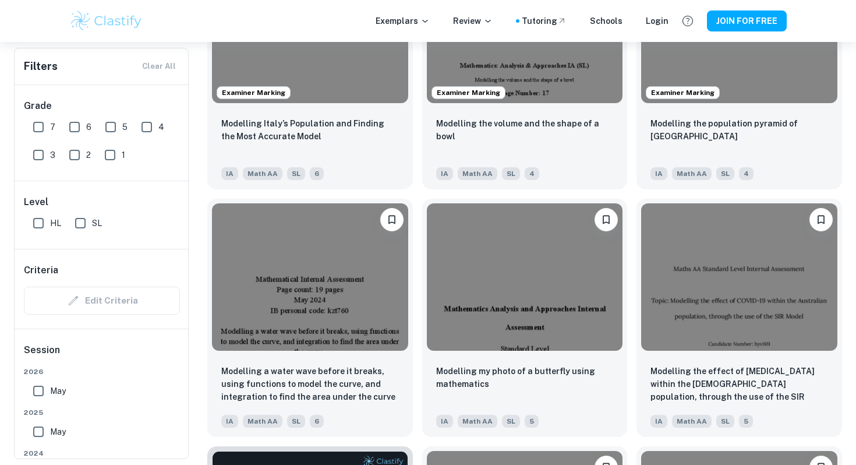
scroll to position [1616, 0]
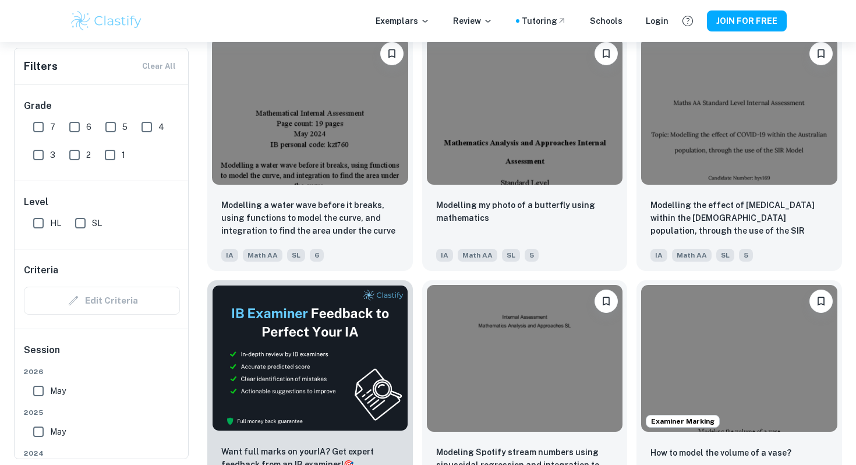
click at [633, 273] on div "Examiner Marking How to model the volume of a vase? IA Math AA SL 5" at bounding box center [734, 394] width 215 height 247
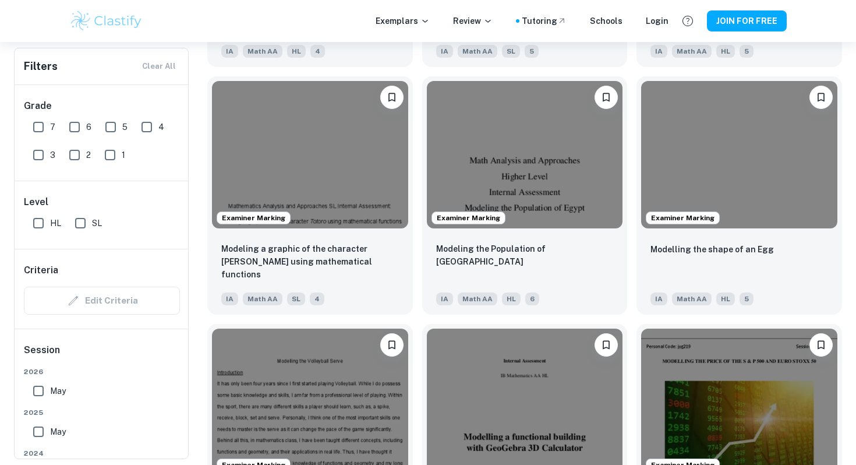
scroll to position [2571, 0]
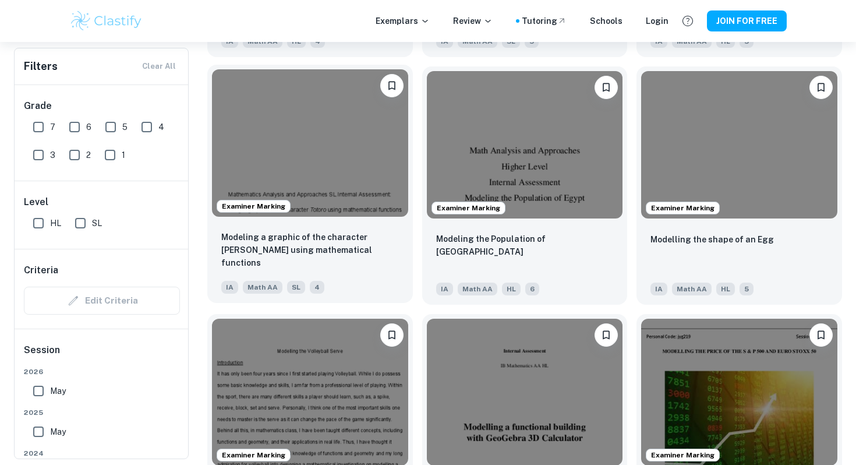
click at [359, 165] on img at bounding box center [310, 142] width 196 height 147
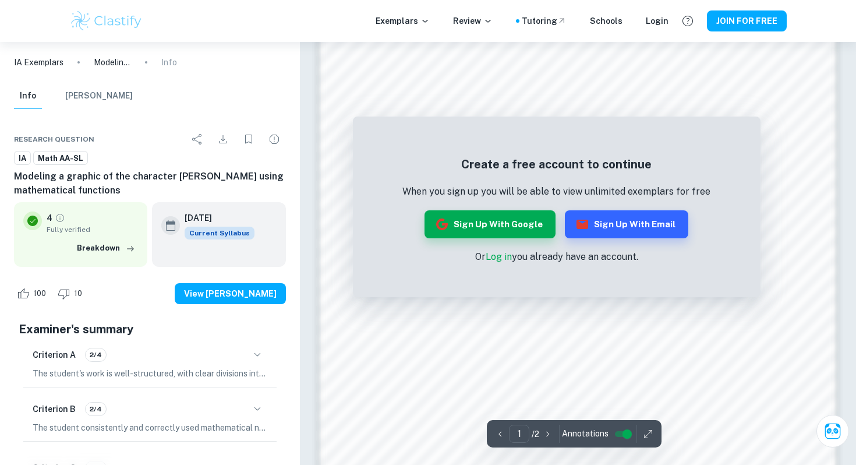
scroll to position [1126, 0]
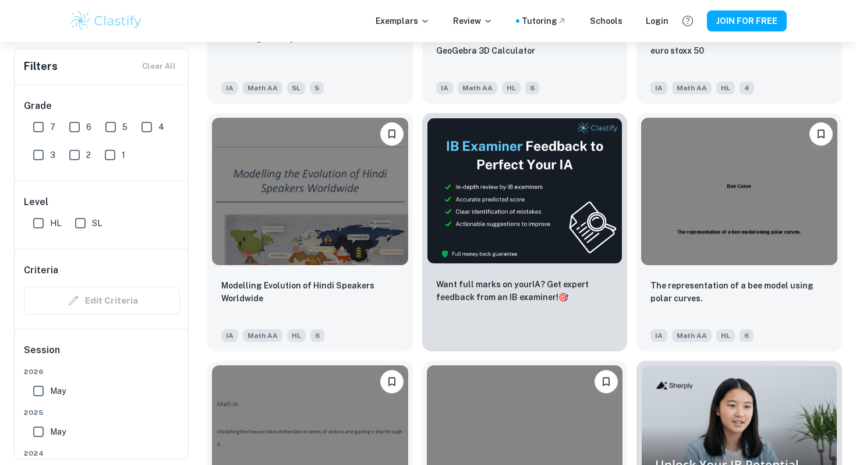
scroll to position [3018, 0]
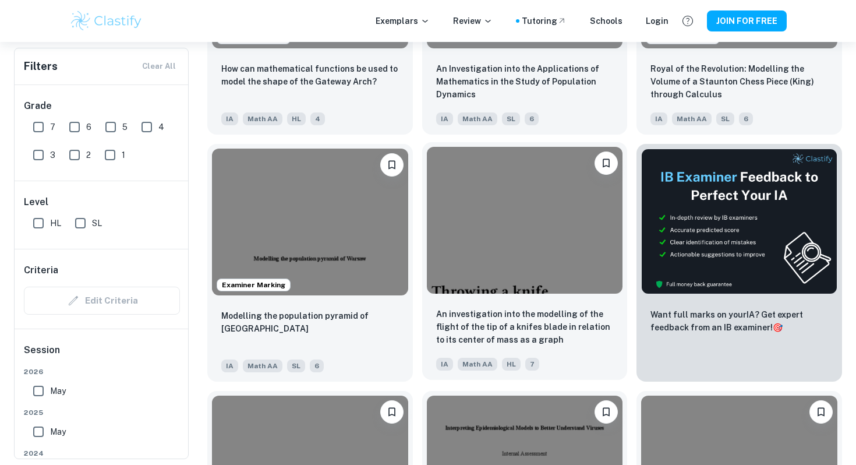
scroll to position [4365, 0]
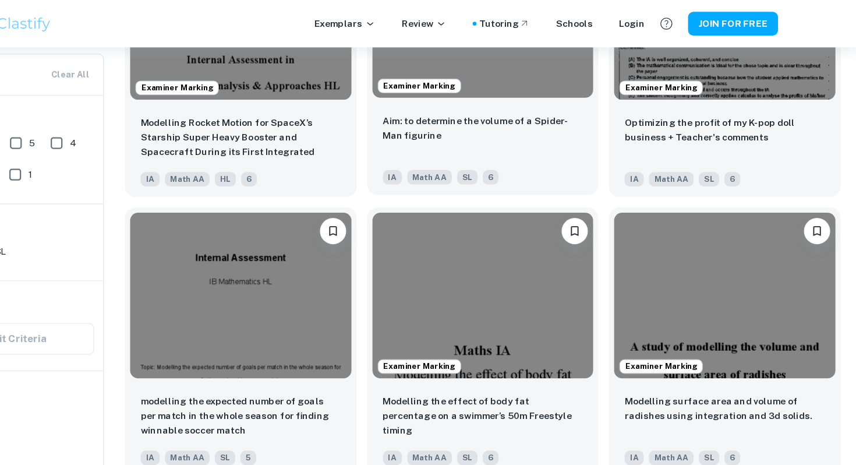
scroll to position [7646, 0]
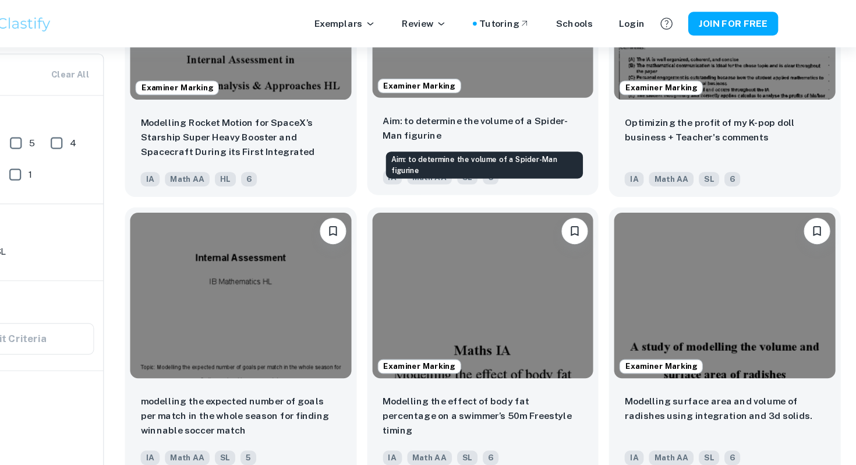
click at [511, 108] on p "Aim: to determine the volume of a Spider-Man figurine" at bounding box center [525, 114] width 178 height 26
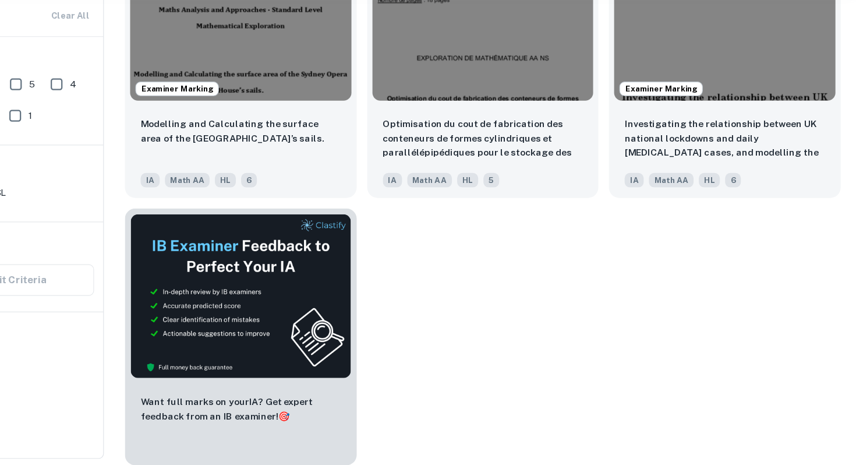
scroll to position [9570, 0]
